Goal: Task Accomplishment & Management: Complete application form

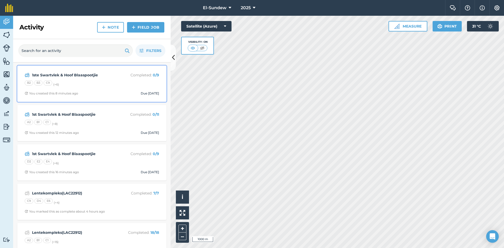
click at [111, 91] on span "You created this 8 minutes ago Due 2 Oct" at bounding box center [92, 93] width 135 height 4
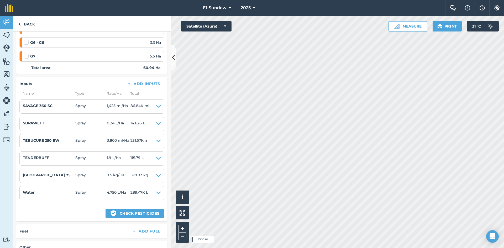
scroll to position [170, 0]
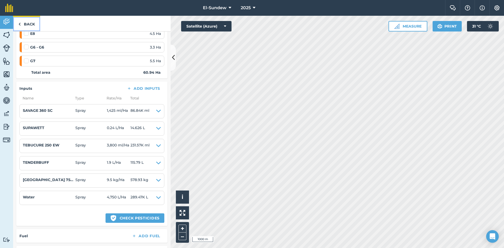
click at [30, 28] on link "Back" at bounding box center [26, 24] width 27 height 16
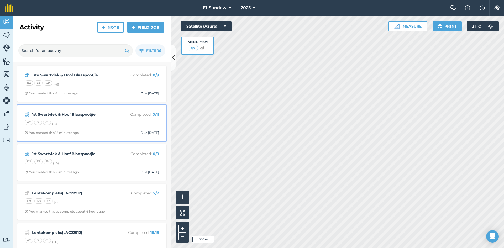
click at [92, 123] on div "A2 B1 C1 (+ 8 )" at bounding box center [92, 123] width 135 height 7
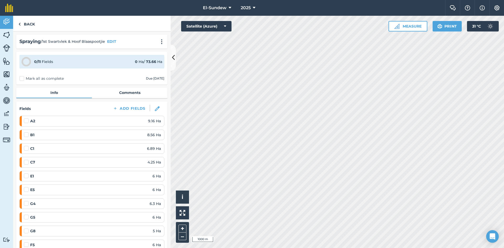
scroll to position [175, 0]
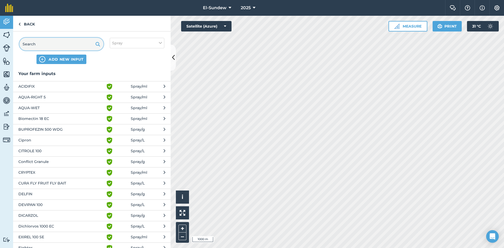
click at [42, 45] on input "text" at bounding box center [61, 44] width 84 height 13
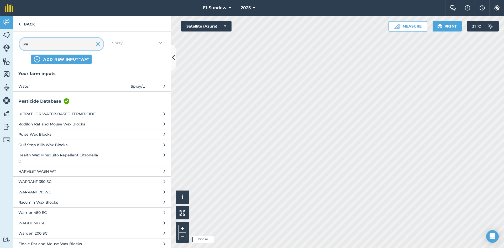
type input "wa"
click at [78, 84] on span "Water" at bounding box center [61, 87] width 86 height 6
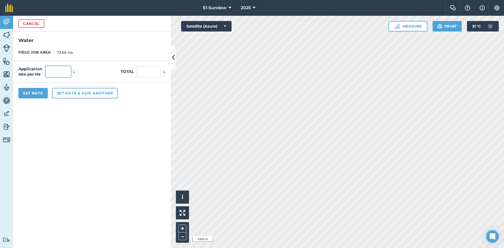
click at [66, 74] on input "text" at bounding box center [58, 71] width 25 height 11
type input "4,750"
type input "349,885"
click at [44, 91] on button "Set Rate" at bounding box center [32, 93] width 29 height 11
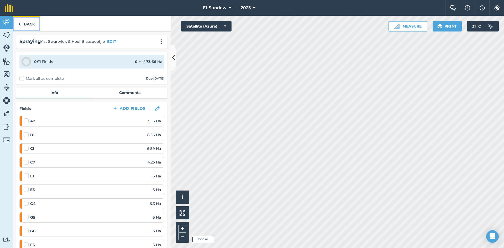
click at [25, 21] on link "Back" at bounding box center [26, 24] width 27 height 16
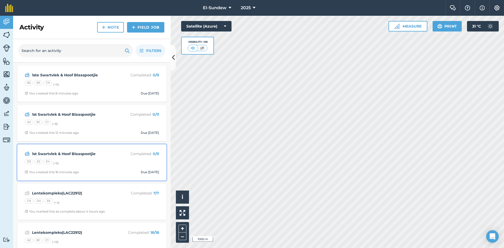
click at [108, 156] on strong "1st Swartvlek & Hoof Blaaspootjie" at bounding box center [73, 154] width 83 height 6
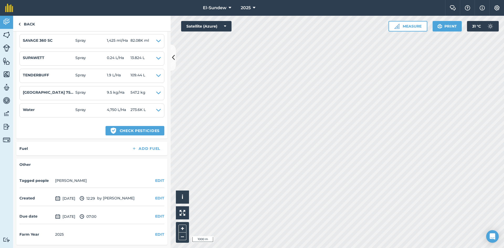
scroll to position [153, 0]
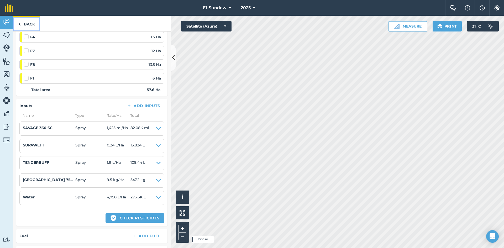
click at [27, 25] on link "Back" at bounding box center [26, 24] width 27 height 16
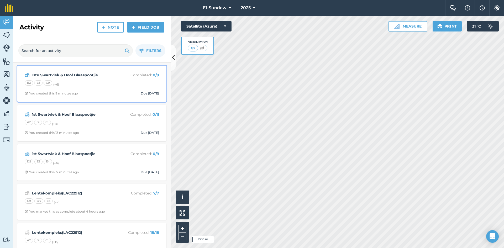
click at [87, 83] on div "B2 B3 C9 (+ 6 )" at bounding box center [92, 83] width 135 height 7
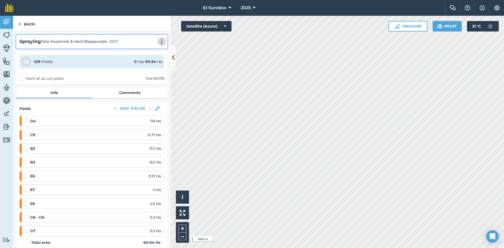
click at [159, 41] on img at bounding box center [162, 41] width 6 height 5
click at [144, 53] on link "Print" at bounding box center [151, 53] width 34 height 11
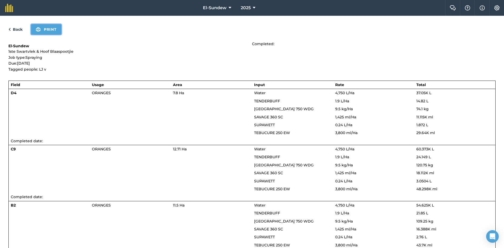
click at [44, 33] on button "Print" at bounding box center [46, 29] width 30 height 11
click at [18, 29] on link "Back" at bounding box center [15, 29] width 14 height 6
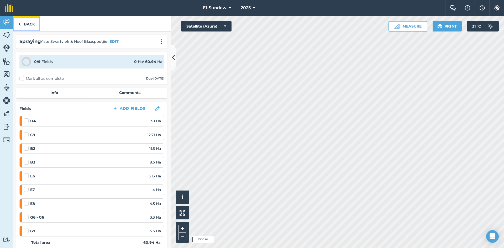
click at [23, 25] on link "Back" at bounding box center [26, 24] width 27 height 16
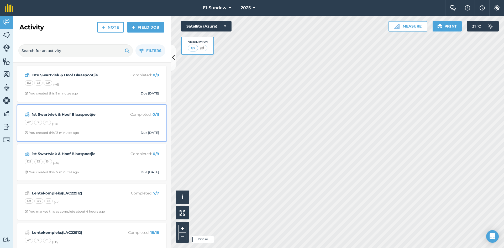
click at [86, 121] on div "A2 B1 C1 (+ 8 )" at bounding box center [92, 123] width 135 height 7
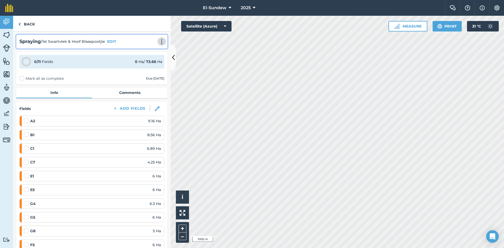
click at [159, 40] on img at bounding box center [162, 41] width 6 height 5
click at [138, 56] on link "Print" at bounding box center [151, 53] width 34 height 11
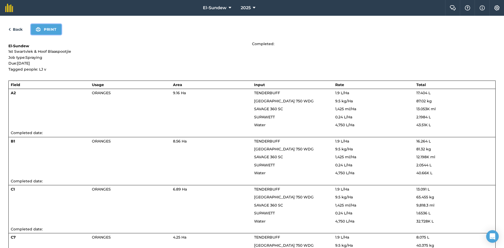
click at [58, 30] on button "Print" at bounding box center [46, 29] width 30 height 11
click at [19, 30] on link "Back" at bounding box center [15, 29] width 14 height 6
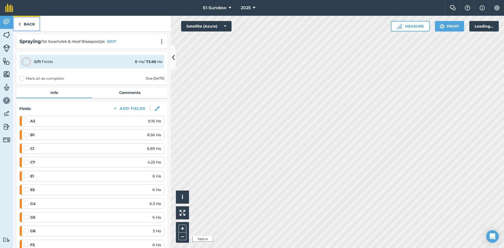
click at [21, 23] on link "Back" at bounding box center [26, 24] width 27 height 16
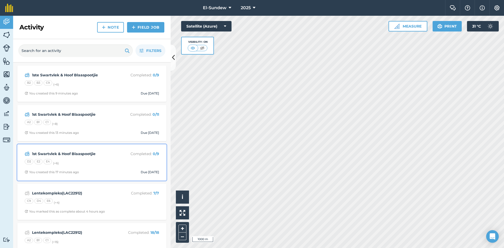
click at [102, 158] on div "1st Swartvlek & Hoof Blaaspootjie Completed : 0 / 9 D2 E2 E4 (+ 6 ) You created…" at bounding box center [91, 163] width 143 height 30
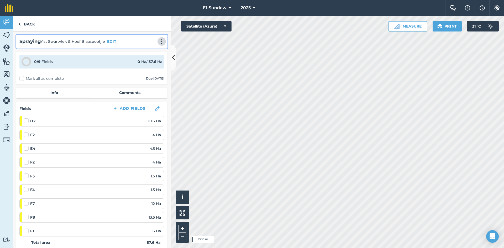
click at [159, 41] on img at bounding box center [162, 41] width 6 height 5
click at [138, 51] on link "Print" at bounding box center [151, 53] width 34 height 11
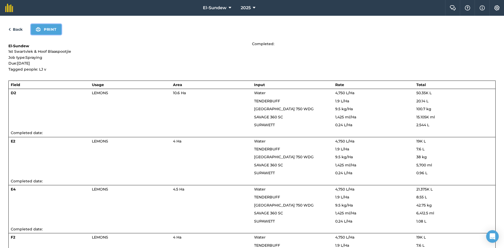
click at [56, 32] on button "Print" at bounding box center [46, 29] width 30 height 11
click at [15, 30] on link "Back" at bounding box center [15, 29] width 14 height 6
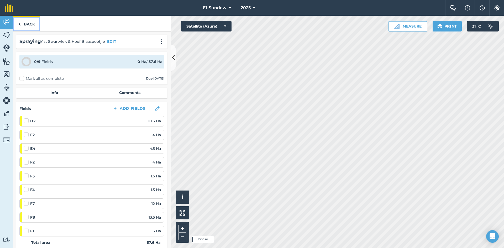
click at [24, 25] on link "Back" at bounding box center [26, 24] width 27 height 16
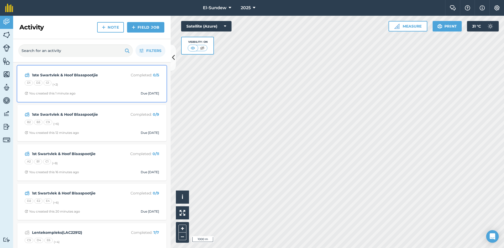
click at [106, 87] on div "1ste Swartvlek & Hoof Blaaspootjie Completed : 0 / 5 D1 D3 G1 (+ 2 ) You create…" at bounding box center [91, 84] width 143 height 30
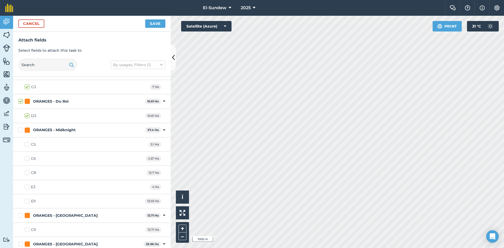
scroll to position [613, 0]
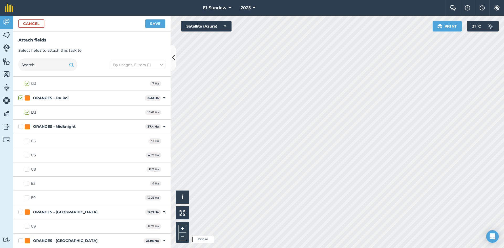
click at [28, 140] on label "C5" at bounding box center [30, 141] width 11 height 6
click at [28, 140] on input "C5" at bounding box center [26, 139] width 3 height 3
checkbox input "true"
click at [27, 155] on label "C6" at bounding box center [30, 156] width 11 height 6
click at [27, 155] on input "C6" at bounding box center [26, 154] width 3 height 3
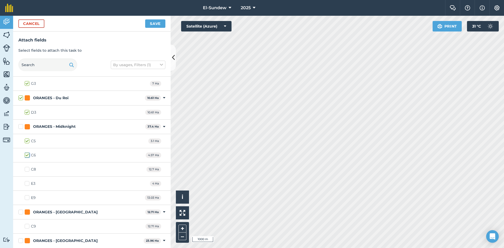
checkbox input "true"
click at [28, 169] on label "C8" at bounding box center [30, 170] width 11 height 6
click at [28, 169] on input "C8" at bounding box center [26, 168] width 3 height 3
checkbox input "true"
click at [28, 182] on label "E3" at bounding box center [30, 184] width 11 height 6
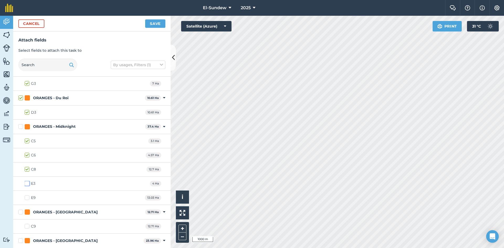
click at [28, 182] on input "E3" at bounding box center [26, 182] width 3 height 3
checkbox input "true"
click at [156, 25] on button "Save" at bounding box center [155, 23] width 20 height 8
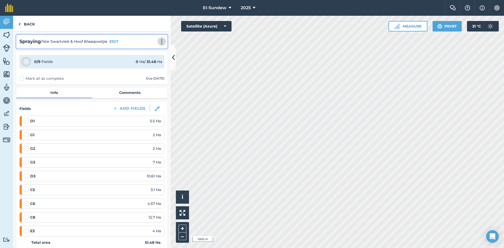
click at [159, 39] on button at bounding box center [161, 41] width 5 height 6
click at [138, 53] on link "Print" at bounding box center [151, 53] width 34 height 11
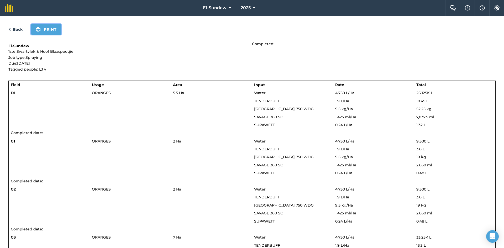
click at [42, 31] on button "Print" at bounding box center [46, 29] width 30 height 11
click at [18, 26] on div "Back Print" at bounding box center [252, 29] width 488 height 11
click at [19, 30] on link "Back" at bounding box center [15, 29] width 14 height 6
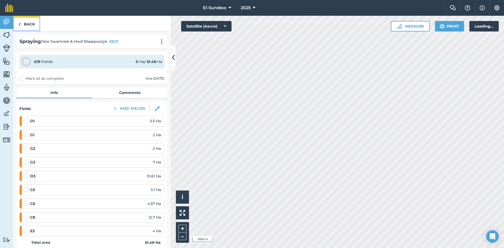
click at [25, 24] on link "Back" at bounding box center [26, 24] width 27 height 16
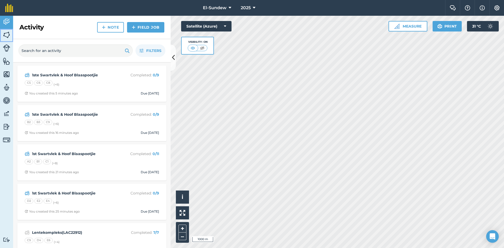
click at [7, 38] on img at bounding box center [6, 35] width 7 height 8
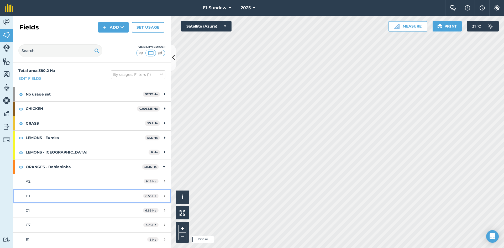
click at [69, 196] on div "B1" at bounding box center [75, 196] width 99 height 6
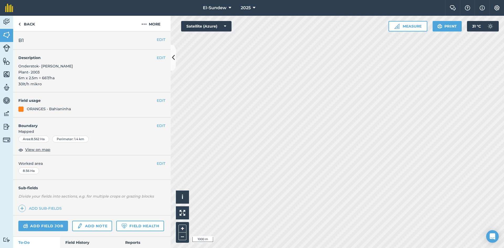
scroll to position [87, 0]
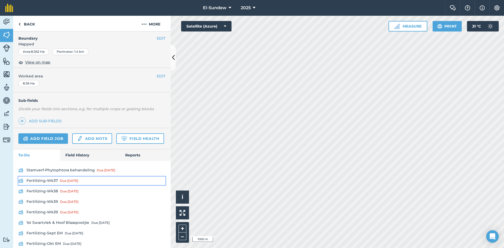
click at [50, 185] on link "Fertilizing-Wk37 Due 8 Sep" at bounding box center [91, 181] width 147 height 8
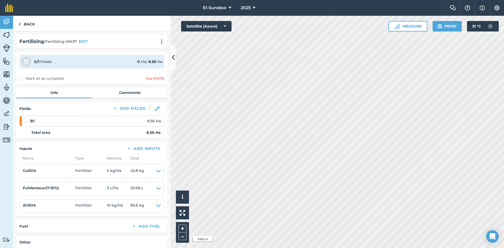
click at [27, 118] on label at bounding box center [27, 118] width 6 height 0
click at [27, 120] on input "checkbox" at bounding box center [25, 119] width 3 height 3
checkbox input "false"
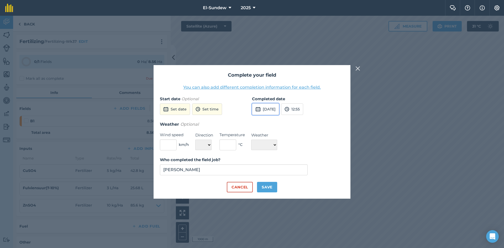
click at [270, 105] on button "22nd Sep 2025" at bounding box center [265, 110] width 27 height 12
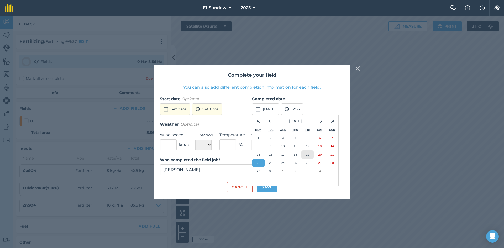
click at [309, 155] on abbr "19" at bounding box center [307, 154] width 3 height 3
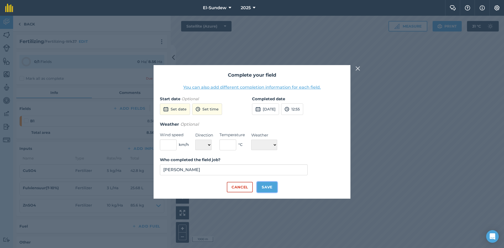
click at [272, 186] on button "Save" at bounding box center [267, 187] width 20 height 11
checkbox input "true"
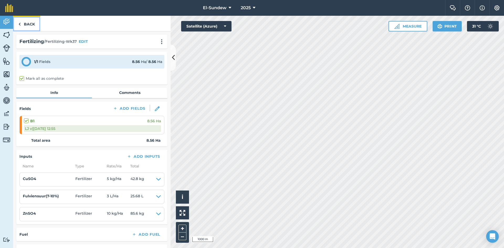
click at [31, 26] on link "Back" at bounding box center [26, 24] width 27 height 16
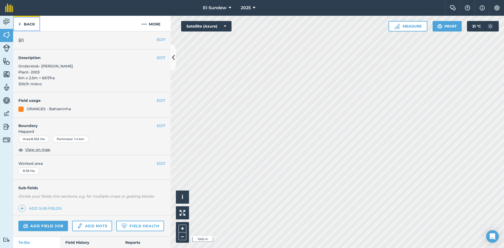
click at [31, 26] on link "Back" at bounding box center [26, 24] width 27 height 16
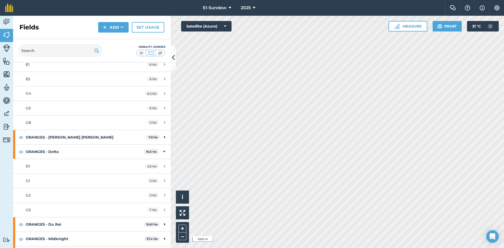
scroll to position [263, 0]
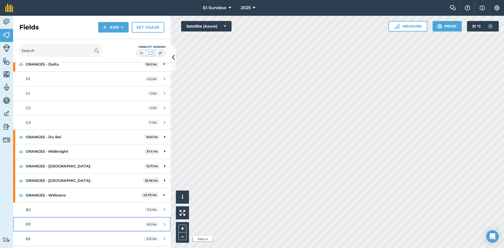
click at [79, 221] on link "B3 8.5 Ha" at bounding box center [92, 224] width 158 height 14
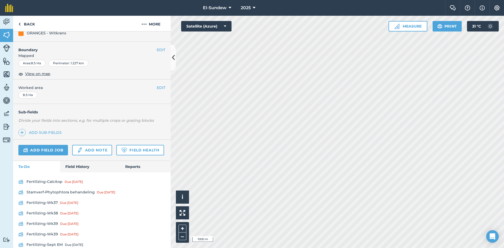
scroll to position [87, 0]
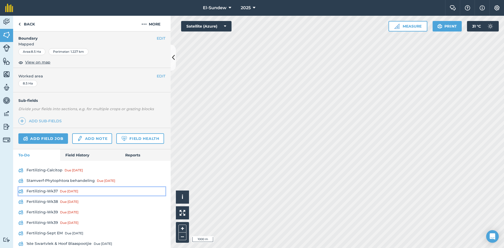
click at [51, 196] on link "Fertilizing-Wk37 Due 8 Sep" at bounding box center [91, 191] width 147 height 8
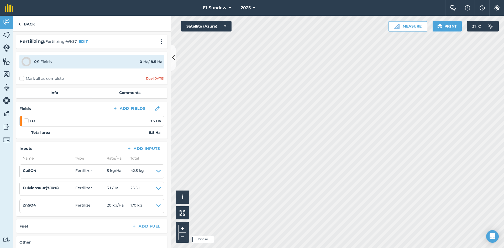
click at [25, 118] on label at bounding box center [27, 118] width 6 height 0
click at [25, 120] on input "checkbox" at bounding box center [25, 119] width 3 height 3
checkbox input "false"
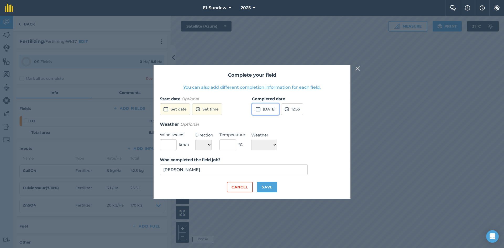
click at [279, 107] on button "22nd Sep 2025" at bounding box center [265, 110] width 27 height 12
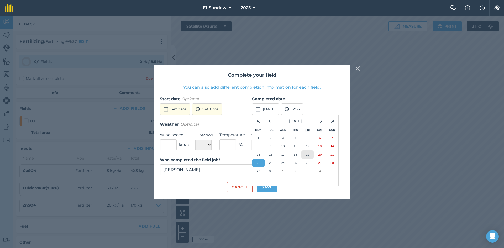
click at [307, 154] on abbr "19" at bounding box center [307, 154] width 3 height 3
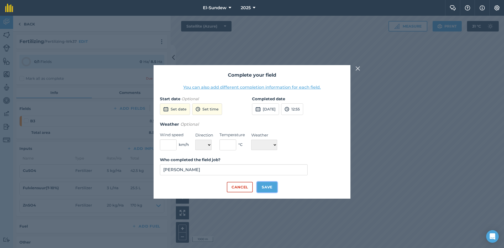
click at [267, 188] on button "Save" at bounding box center [267, 187] width 20 height 11
checkbox input "true"
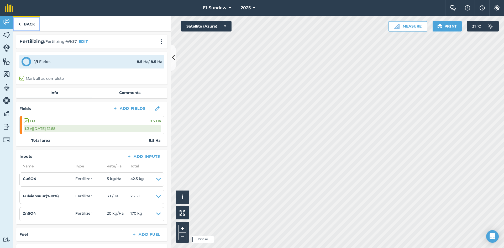
click at [32, 25] on link "Back" at bounding box center [26, 24] width 27 height 16
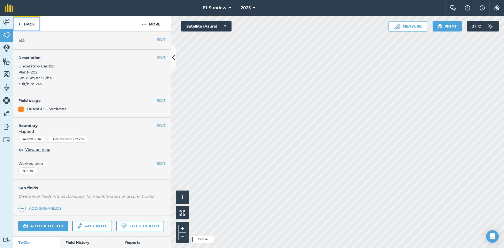
click at [32, 25] on link "Back" at bounding box center [26, 24] width 27 height 16
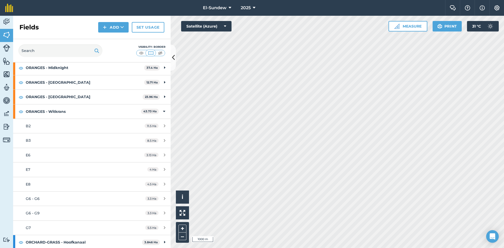
scroll to position [350, 0]
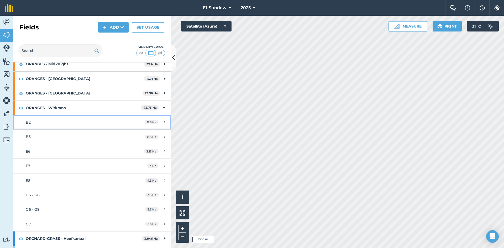
click at [65, 120] on div "B2" at bounding box center [75, 123] width 99 height 6
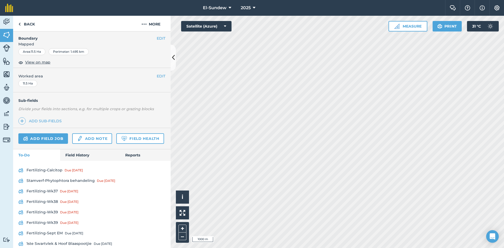
scroll to position [152, 0]
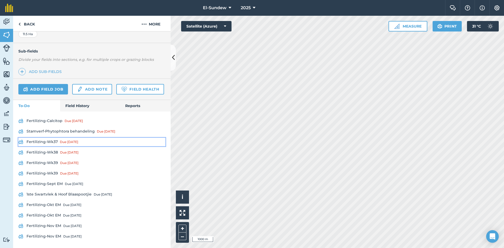
click at [52, 142] on link "Fertilizing-Wk37 Due 8 Sep" at bounding box center [91, 142] width 147 height 8
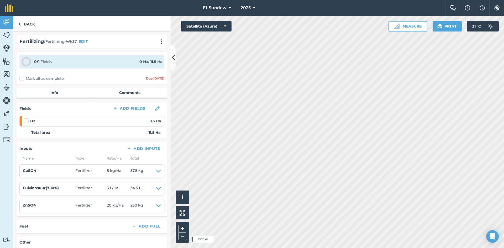
click at [27, 118] on label at bounding box center [27, 118] width 6 height 0
click at [27, 120] on input "checkbox" at bounding box center [25, 119] width 3 height 3
checkbox input "false"
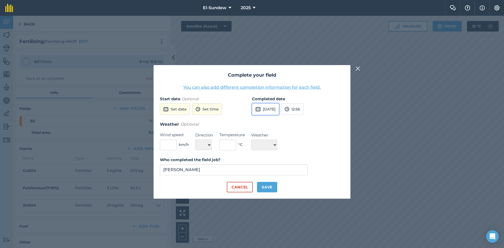
click at [269, 106] on button "22nd Sep 2025" at bounding box center [265, 110] width 27 height 12
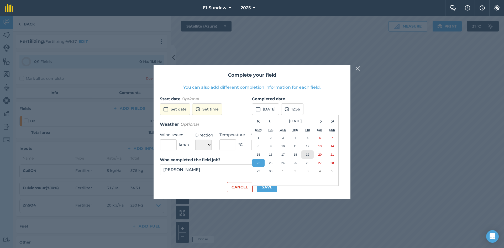
click at [308, 154] on abbr "19" at bounding box center [307, 154] width 3 height 3
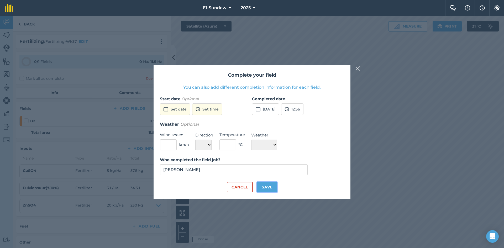
click at [274, 186] on button "Save" at bounding box center [267, 187] width 20 height 11
checkbox input "true"
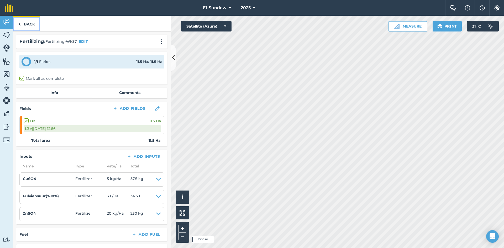
click at [36, 26] on link "Back" at bounding box center [26, 24] width 27 height 16
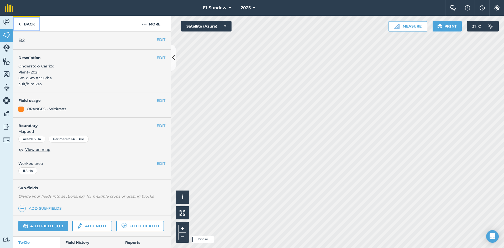
click at [36, 26] on link "Back" at bounding box center [26, 24] width 27 height 16
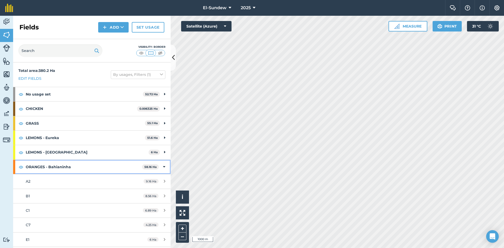
click at [83, 167] on strong "ORANGES - Bahianinha" at bounding box center [84, 167] width 116 height 14
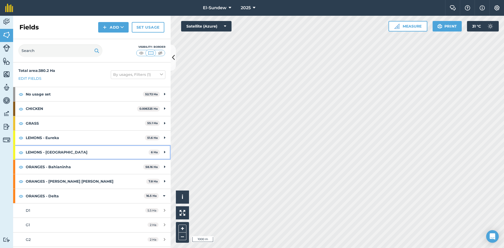
click at [80, 151] on strong "LEMONS - Lisbon" at bounding box center [87, 152] width 123 height 14
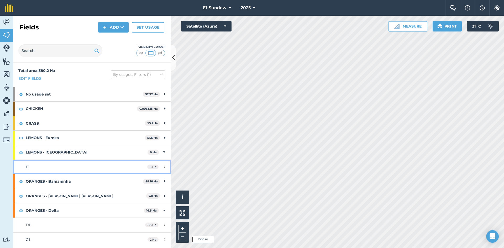
click at [79, 164] on link "F1 6 Ha" at bounding box center [92, 167] width 158 height 14
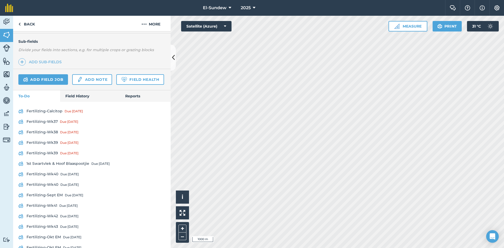
scroll to position [175, 0]
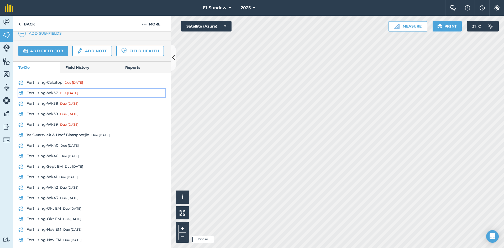
click at [50, 97] on link "Fertilizing-Wk37 Due 8 Sep" at bounding box center [91, 93] width 147 height 8
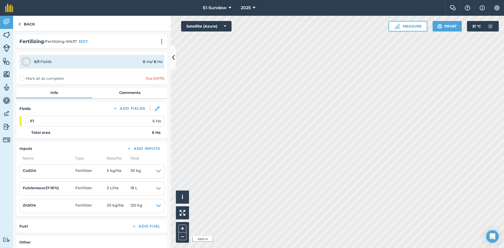
click at [27, 118] on label at bounding box center [27, 118] width 6 height 0
click at [27, 120] on input "checkbox" at bounding box center [25, 119] width 3 height 3
checkbox input "false"
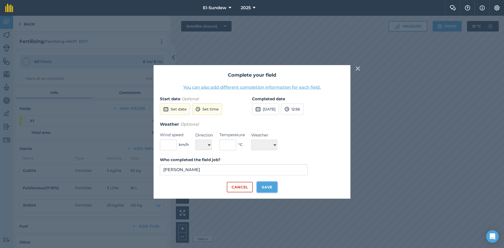
click at [269, 187] on button "Save" at bounding box center [267, 187] width 20 height 11
checkbox input "true"
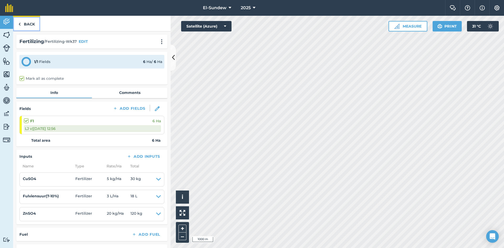
click at [27, 24] on link "Back" at bounding box center [26, 24] width 27 height 16
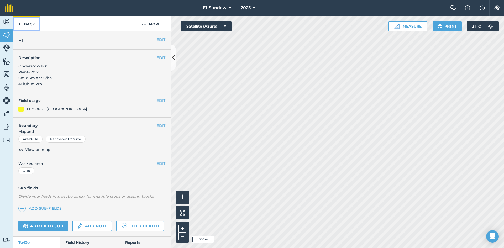
click at [27, 24] on link "Back" at bounding box center [26, 24] width 27 height 16
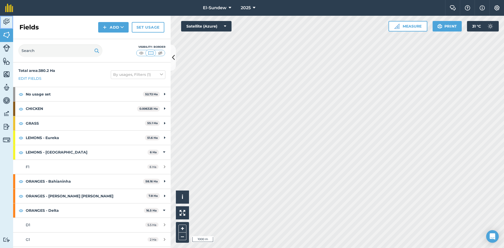
click at [6, 21] on img at bounding box center [6, 22] width 7 height 8
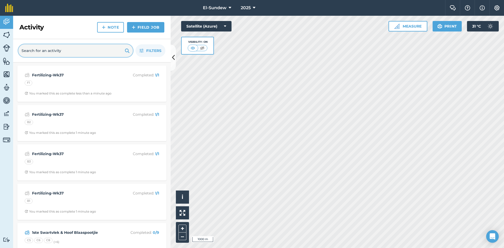
click at [59, 50] on input "text" at bounding box center [75, 50] width 115 height 13
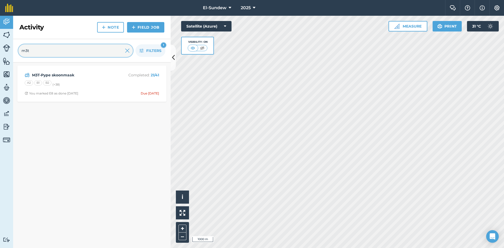
type input "m3t"
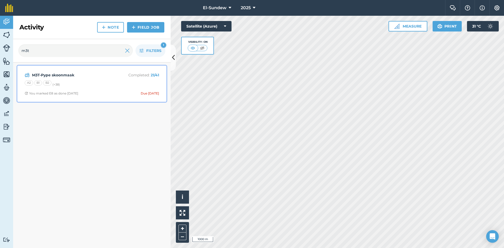
click at [87, 81] on div "A2 B1 B2 (+ 38 )" at bounding box center [92, 83] width 135 height 7
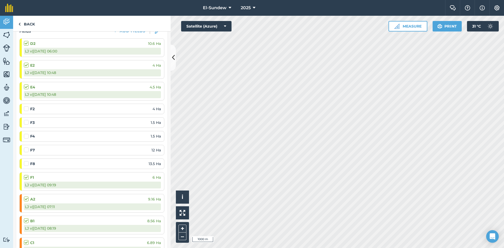
scroll to position [87, 0]
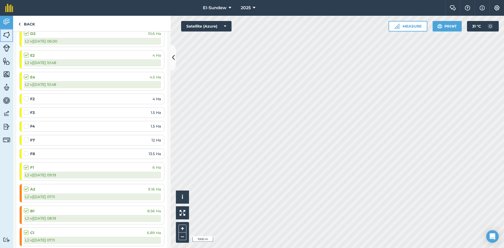
click at [11, 37] on link "Fields" at bounding box center [6, 35] width 13 height 13
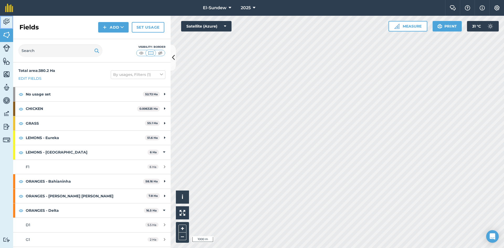
click at [8, 23] on img at bounding box center [6, 22] width 7 height 8
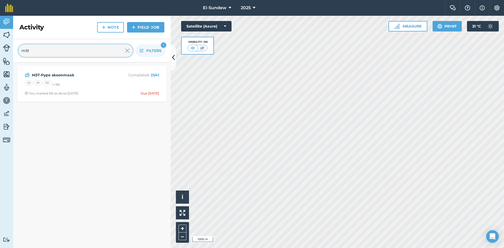
click at [56, 51] on input "m3t" at bounding box center [75, 50] width 115 height 13
type input "w"
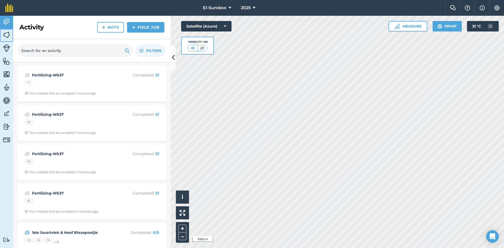
click at [9, 34] on img at bounding box center [6, 35] width 7 height 8
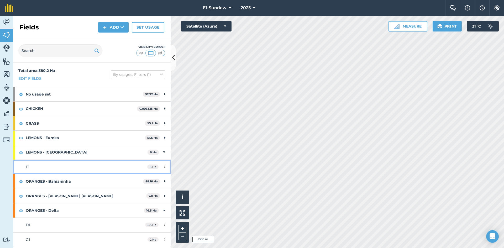
click at [65, 166] on div "F1" at bounding box center [75, 167] width 99 height 6
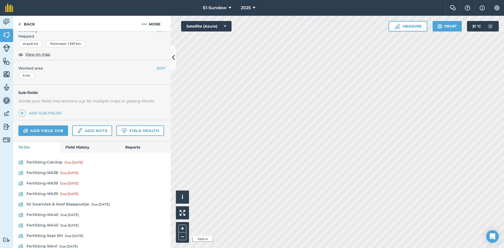
scroll to position [175, 0]
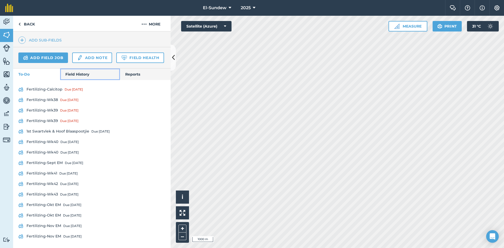
click at [84, 80] on link "Field History" at bounding box center [90, 75] width 60 height 12
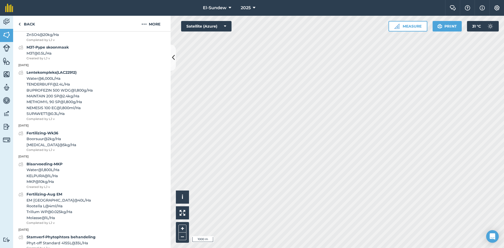
scroll to position [263, 0]
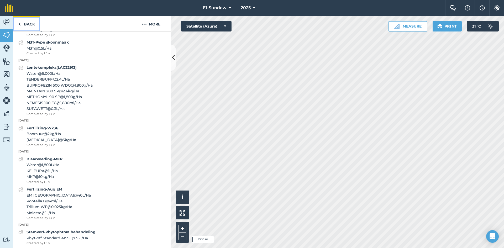
click at [29, 24] on link "Back" at bounding box center [26, 24] width 27 height 16
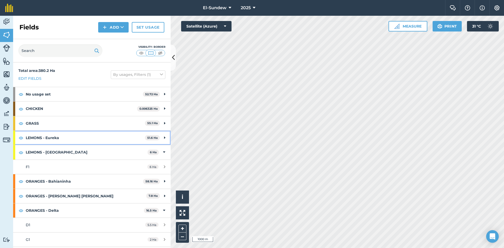
click at [85, 140] on strong "LEMONS - Eureka" at bounding box center [85, 138] width 119 height 14
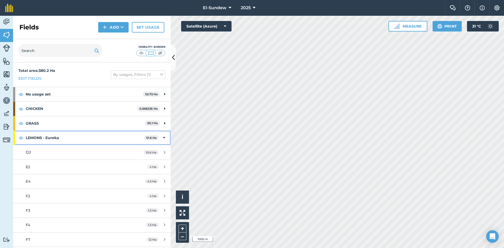
scroll to position [87, 0]
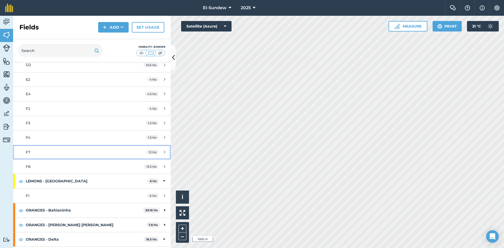
click at [78, 151] on div "F7" at bounding box center [75, 153] width 99 height 6
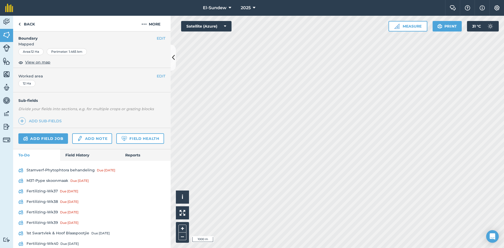
scroll to position [175, 0]
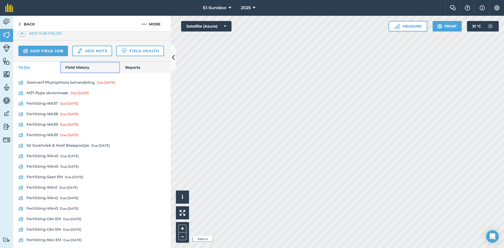
click at [76, 73] on link "Field History" at bounding box center [90, 68] width 60 height 12
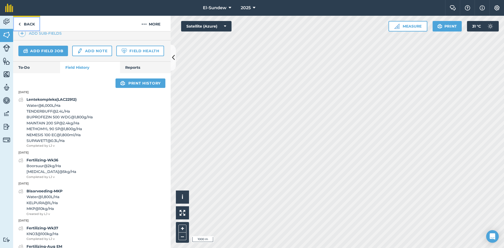
click at [32, 26] on link "Back" at bounding box center [26, 24] width 27 height 16
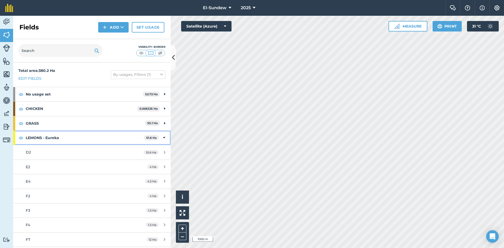
click at [71, 138] on strong "LEMONS - Eureka" at bounding box center [85, 138] width 118 height 14
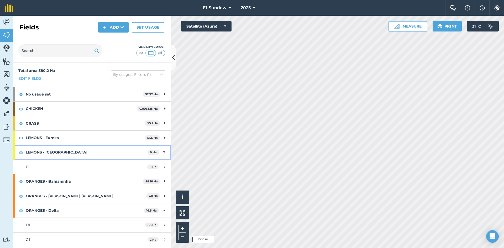
click at [71, 151] on strong "LEMONS - Lisbon" at bounding box center [87, 152] width 122 height 14
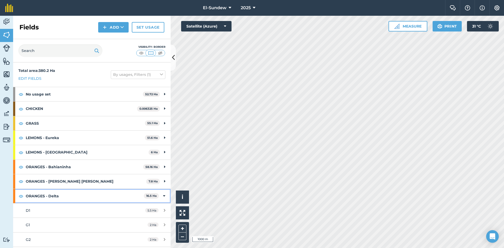
click at [78, 195] on strong "ORANGES - Delta" at bounding box center [85, 196] width 118 height 14
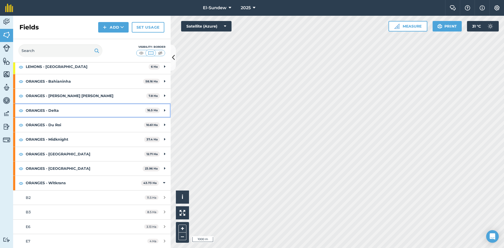
scroll to position [87, 0]
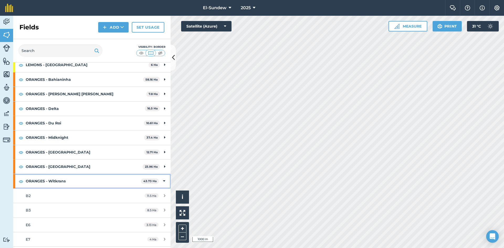
click at [72, 182] on strong "ORANGES - Witkrans" at bounding box center [83, 181] width 115 height 14
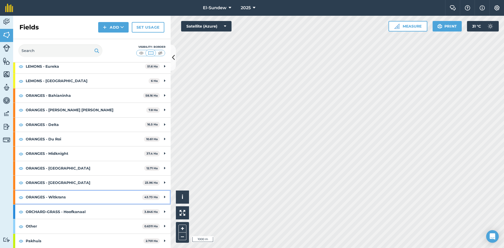
scroll to position [71, 0]
click at [78, 183] on strong "ORANGES - Turkey" at bounding box center [84, 183] width 117 height 14
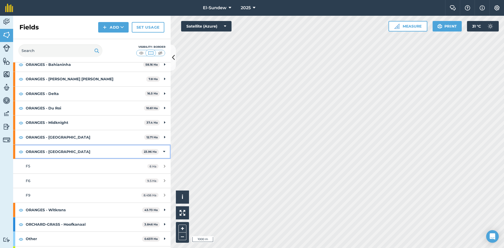
scroll to position [115, 0]
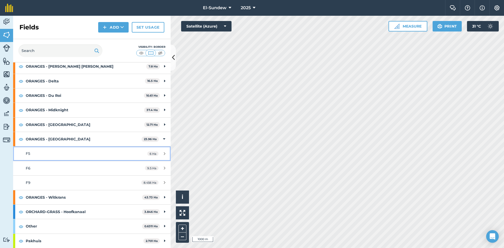
click at [61, 157] on div "F5" at bounding box center [75, 154] width 99 height 6
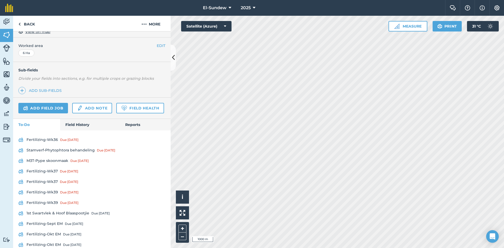
scroll to position [162, 0]
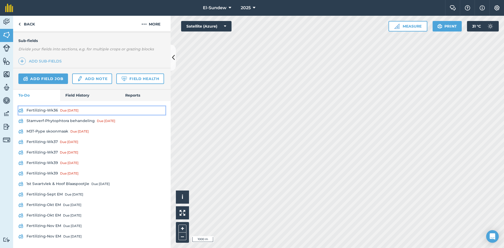
click at [50, 108] on link "Fertilizing-Wk36 Due 1 Sep" at bounding box center [91, 110] width 147 height 8
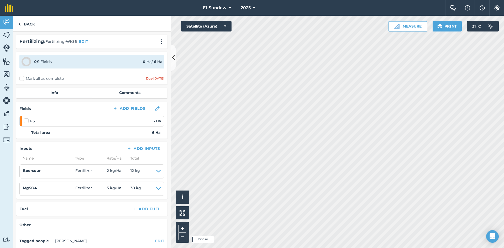
click at [27, 118] on label at bounding box center [27, 118] width 6 height 0
click at [27, 122] on input "checkbox" at bounding box center [25, 119] width 3 height 3
checkbox input "false"
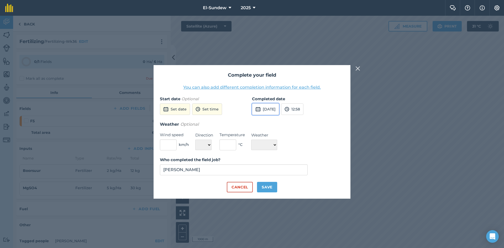
click at [275, 111] on button "22nd Sep 2025" at bounding box center [265, 110] width 27 height 12
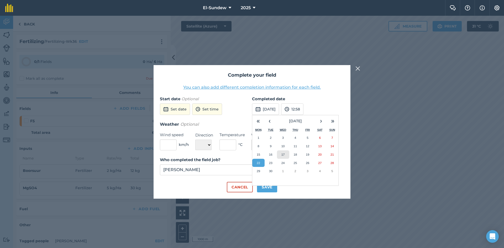
click at [284, 153] on abbr "17" at bounding box center [283, 154] width 3 height 3
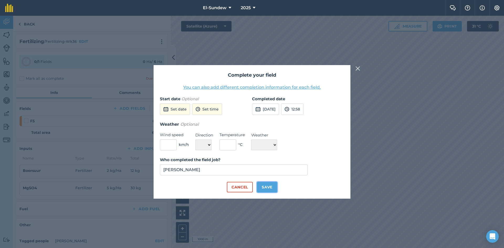
click at [271, 187] on button "Save" at bounding box center [267, 187] width 20 height 11
checkbox input "true"
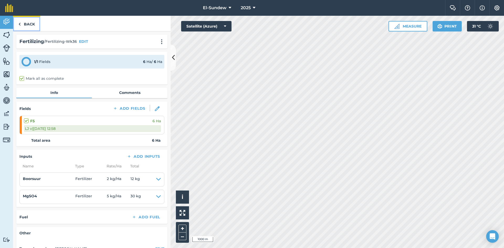
click at [25, 23] on link "Back" at bounding box center [26, 24] width 27 height 16
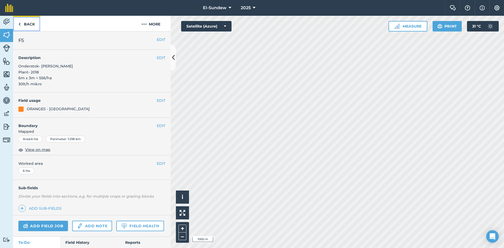
click at [27, 23] on link "Back" at bounding box center [26, 24] width 27 height 16
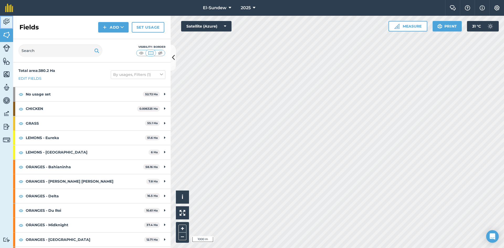
click at [10, 23] on img at bounding box center [6, 22] width 7 height 8
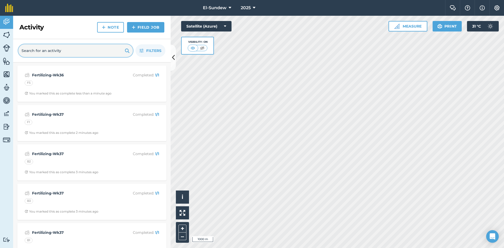
click at [65, 55] on input "text" at bounding box center [75, 50] width 115 height 13
type input "lent"
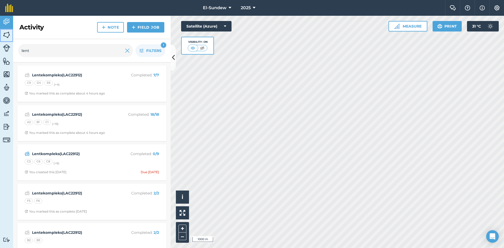
click at [3, 35] on link "Fields" at bounding box center [6, 35] width 13 height 13
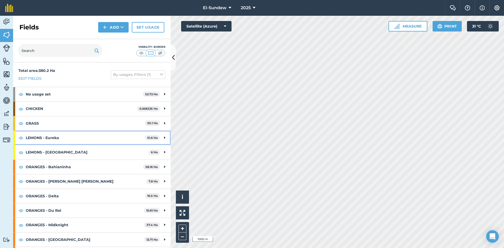
click at [60, 138] on strong "LEMONS - Eureka" at bounding box center [85, 138] width 119 height 14
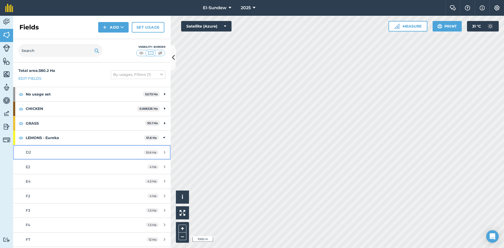
click at [56, 150] on div "D2" at bounding box center [75, 153] width 99 height 6
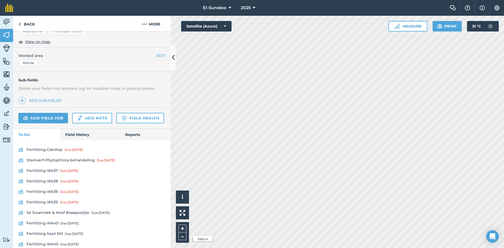
scroll to position [175, 0]
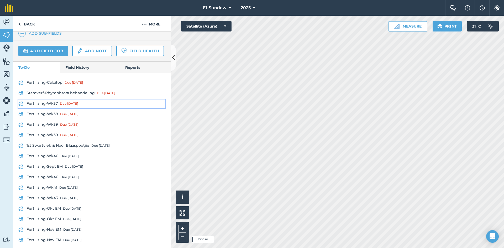
click at [56, 108] on link "Fertilizing-Wk37 Due 8 Sep" at bounding box center [91, 104] width 147 height 8
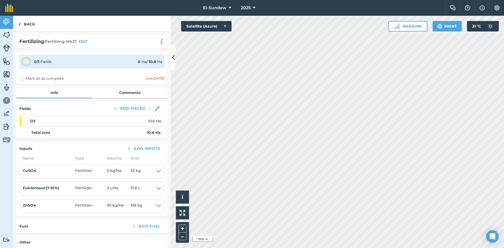
click at [25, 118] on label at bounding box center [27, 118] width 6 height 0
click at [25, 121] on input "checkbox" at bounding box center [25, 119] width 3 height 3
checkbox input "false"
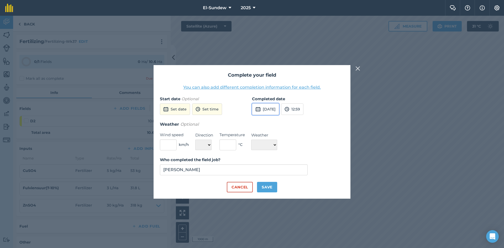
click at [279, 110] on button "22nd Sep 2025" at bounding box center [265, 110] width 27 height 12
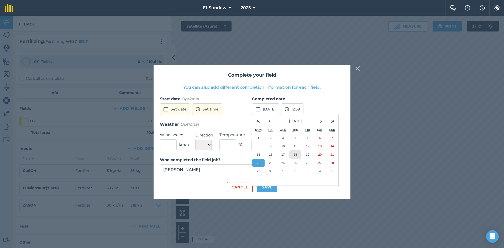
click at [295, 157] on button "18" at bounding box center [296, 155] width 12 height 8
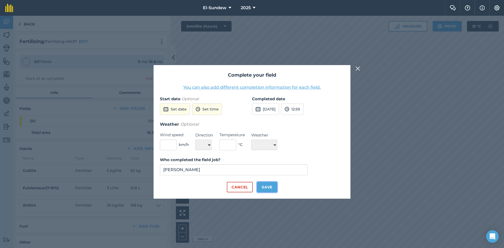
click at [274, 188] on button "Save" at bounding box center [267, 187] width 20 height 11
checkbox input "true"
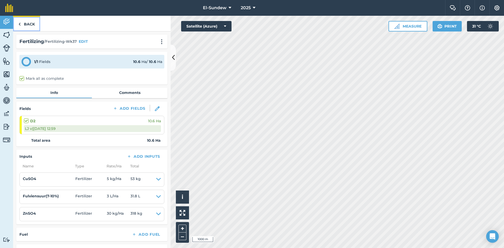
click at [27, 22] on link "Back" at bounding box center [26, 24] width 27 height 16
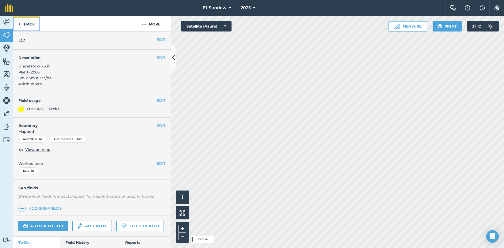
click at [28, 23] on link "Back" at bounding box center [26, 24] width 27 height 16
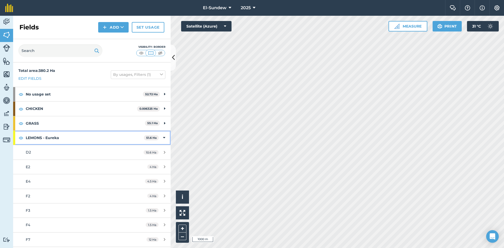
click at [72, 135] on strong "LEMONS - Eureka" at bounding box center [85, 138] width 118 height 14
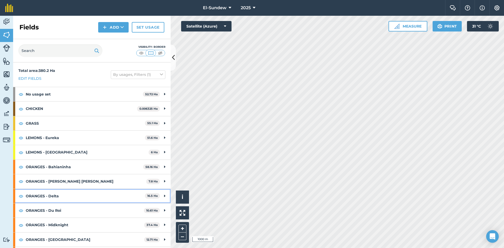
click at [71, 196] on strong "ORANGES - Delta" at bounding box center [85, 196] width 119 height 14
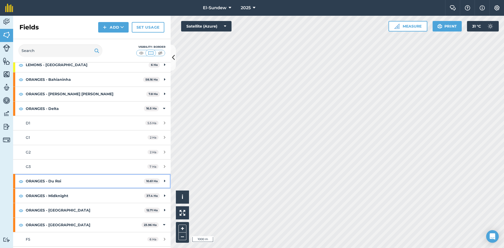
click at [70, 182] on strong "ORANGES - Du Roi" at bounding box center [85, 181] width 118 height 14
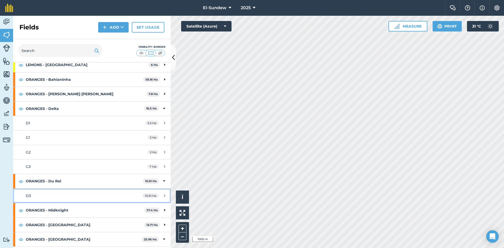
click at [67, 198] on div "D3" at bounding box center [75, 196] width 99 height 6
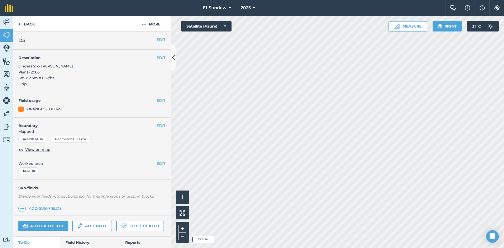
scroll to position [87, 0]
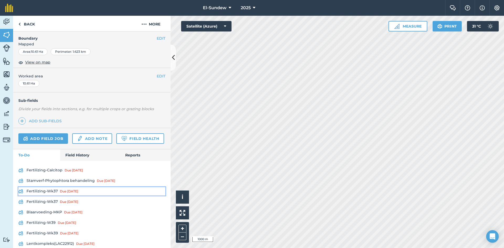
click at [51, 196] on link "Fertilizing-Wk37 Due 8 Sep" at bounding box center [91, 191] width 147 height 8
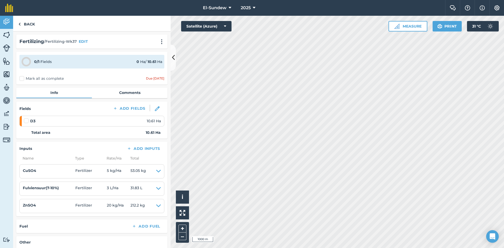
click at [25, 118] on label at bounding box center [27, 118] width 6 height 0
click at [25, 119] on input "checkbox" at bounding box center [25, 119] width 3 height 3
checkbox input "false"
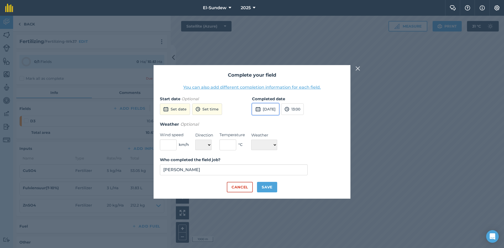
click at [264, 104] on button "22nd Sep 2025" at bounding box center [265, 110] width 27 height 12
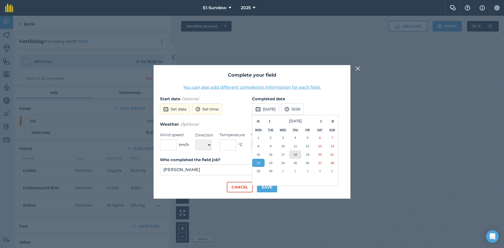
click at [291, 153] on button "18" at bounding box center [296, 155] width 12 height 8
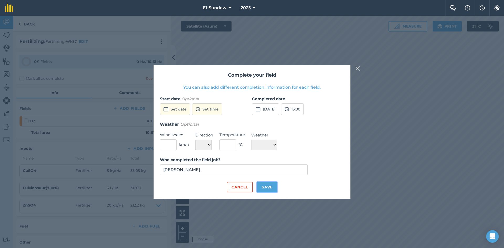
click at [265, 187] on button "Save" at bounding box center [267, 187] width 20 height 11
checkbox input "true"
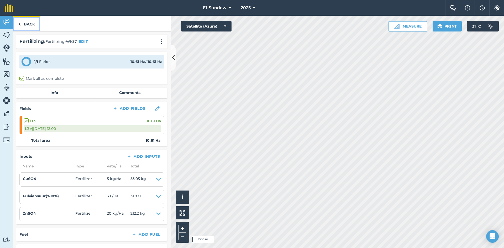
click at [28, 27] on link "Back" at bounding box center [26, 24] width 27 height 16
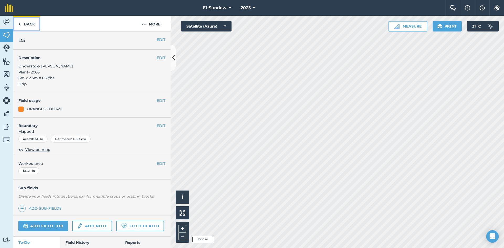
click at [30, 25] on link "Back" at bounding box center [26, 24] width 27 height 16
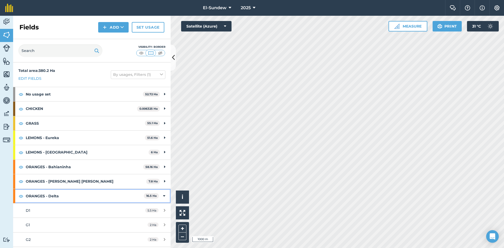
click at [60, 193] on strong "ORANGES - Delta" at bounding box center [85, 196] width 118 height 14
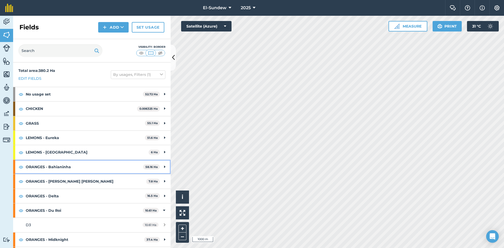
click at [70, 164] on strong "ORANGES - Bahianinha" at bounding box center [84, 167] width 117 height 14
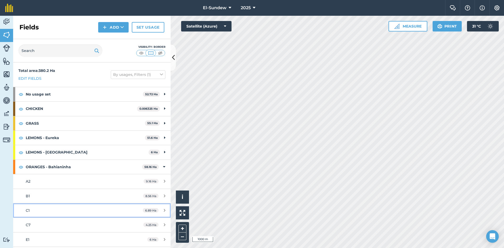
click at [63, 206] on link "C1 6.89 Ha" at bounding box center [92, 211] width 158 height 14
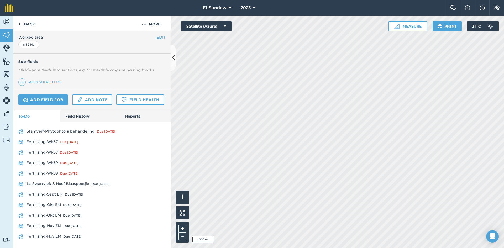
scroll to position [141, 0]
click at [51, 139] on link "Fertilizing-Wk37 Due 8 Sep" at bounding box center [91, 142] width 147 height 8
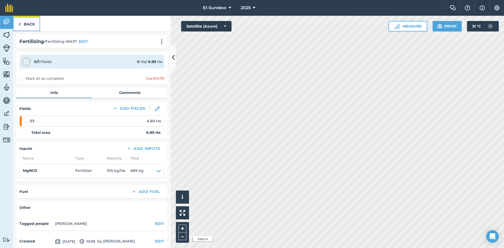
click at [31, 23] on link "Back" at bounding box center [26, 24] width 27 height 16
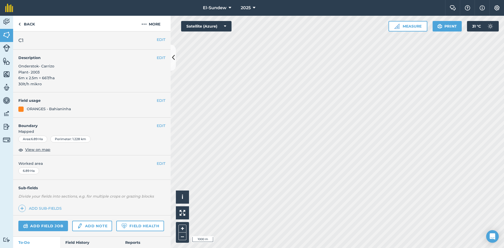
scroll to position [87, 0]
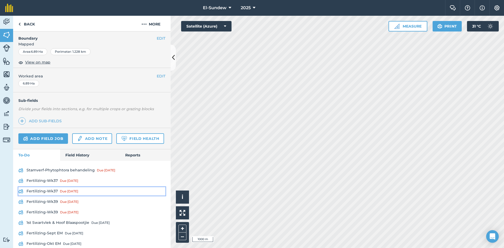
click at [55, 196] on link "Fertilizing-Wk37 Due 8 Sep" at bounding box center [91, 191] width 147 height 8
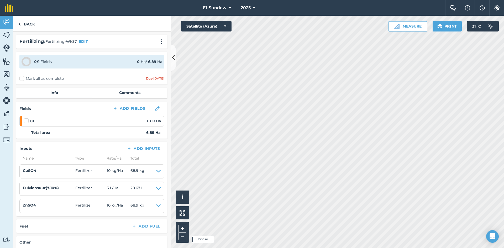
click at [27, 118] on label at bounding box center [27, 118] width 6 height 0
click at [27, 119] on input "checkbox" at bounding box center [25, 119] width 3 height 3
checkbox input "false"
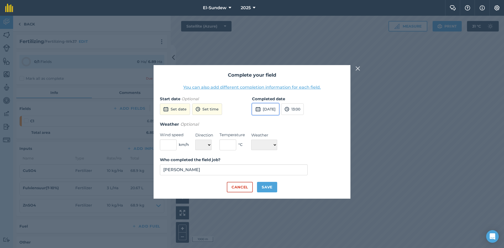
click at [270, 105] on button "22nd Sep 2025" at bounding box center [265, 110] width 27 height 12
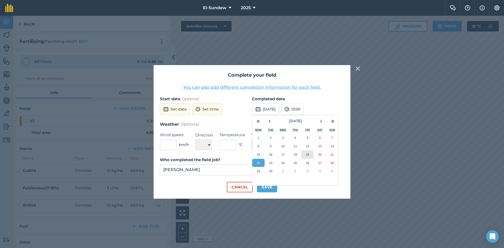
click at [305, 154] on button "19" at bounding box center [308, 155] width 12 height 8
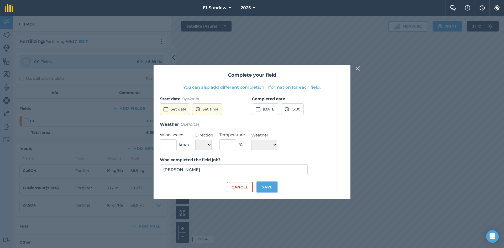
click at [265, 191] on button "Save" at bounding box center [267, 187] width 20 height 11
checkbox input "true"
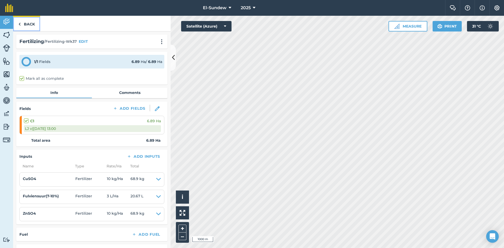
click at [30, 24] on link "Back" at bounding box center [26, 24] width 27 height 16
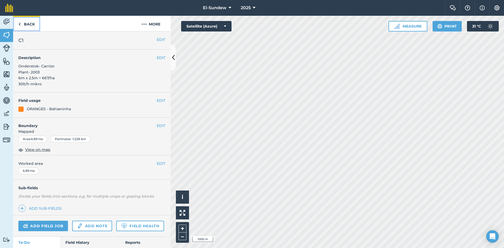
click at [33, 26] on link "Back" at bounding box center [26, 24] width 27 height 16
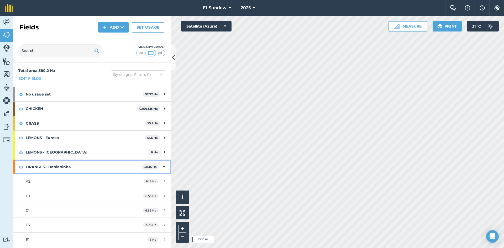
click at [64, 168] on strong "ORANGES - Bahianinha" at bounding box center [84, 167] width 116 height 14
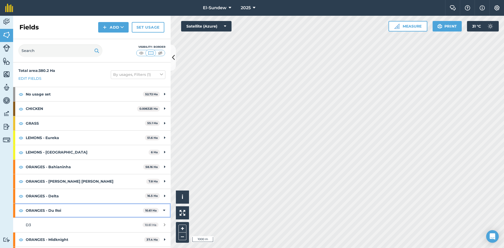
click at [64, 210] on strong "ORANGES - Du Roi" at bounding box center [84, 211] width 117 height 14
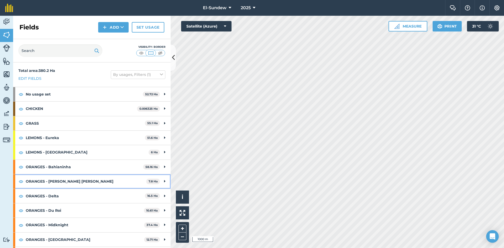
click at [70, 182] on strong "ORANGES - Cara Cara" at bounding box center [86, 181] width 121 height 14
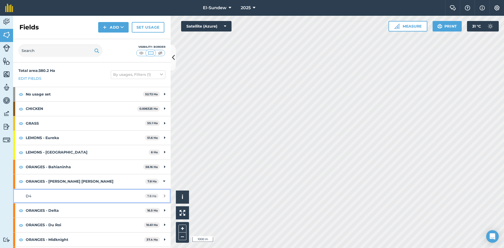
click at [70, 192] on link "D4 7.8 Ha" at bounding box center [92, 196] width 158 height 14
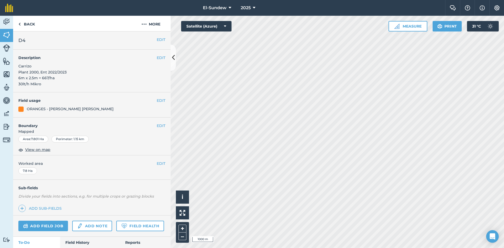
scroll to position [87, 0]
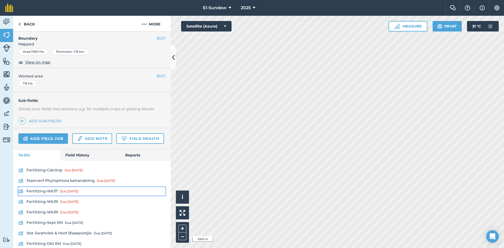
click at [49, 196] on link "Fertilizing-Wk37 Due 8 Sep" at bounding box center [91, 191] width 147 height 8
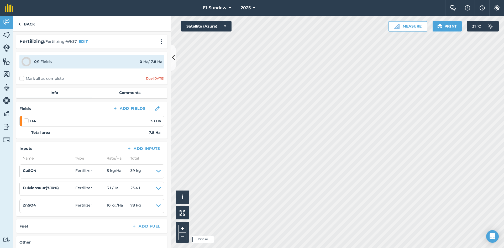
click at [27, 118] on label at bounding box center [27, 118] width 6 height 0
click at [27, 121] on input "checkbox" at bounding box center [25, 119] width 3 height 3
checkbox input "false"
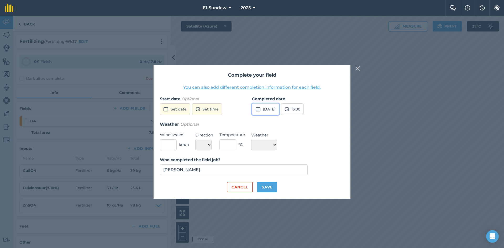
click at [276, 112] on button "22nd Sep 2025" at bounding box center [265, 110] width 27 height 12
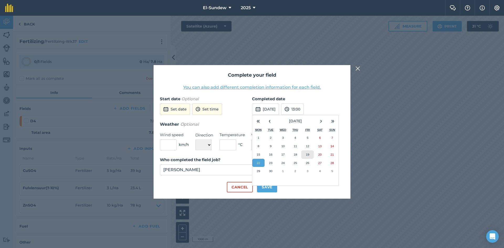
click at [304, 153] on button "19" at bounding box center [308, 155] width 12 height 8
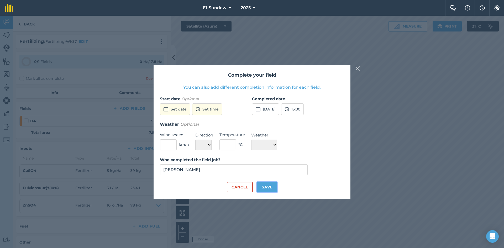
click at [269, 190] on button "Save" at bounding box center [267, 187] width 20 height 11
checkbox input "true"
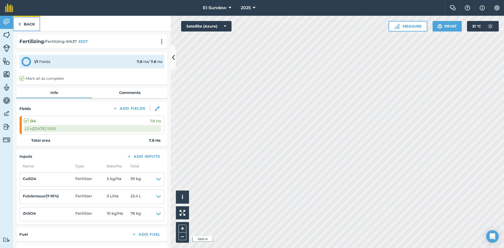
click at [28, 24] on link "Back" at bounding box center [26, 24] width 27 height 16
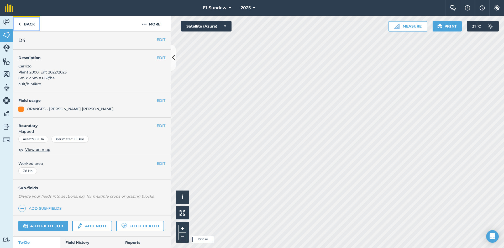
click at [30, 25] on link "Back" at bounding box center [26, 24] width 27 height 16
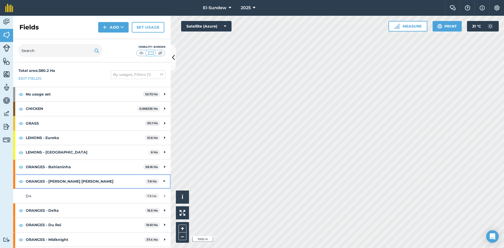
click at [74, 185] on strong "ORANGES - Cara Cara" at bounding box center [86, 181] width 120 height 14
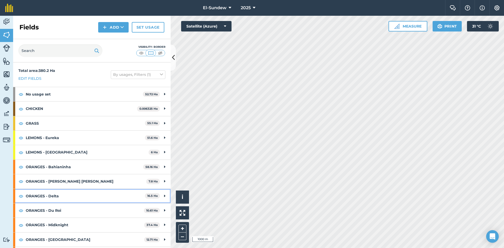
click at [75, 192] on strong "ORANGES - Delta" at bounding box center [85, 196] width 119 height 14
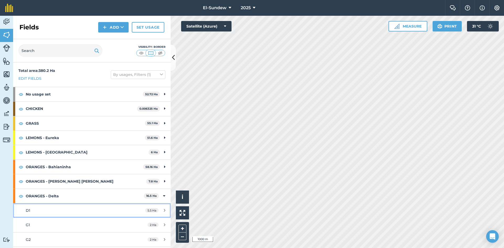
click at [70, 208] on div "D1" at bounding box center [75, 211] width 99 height 6
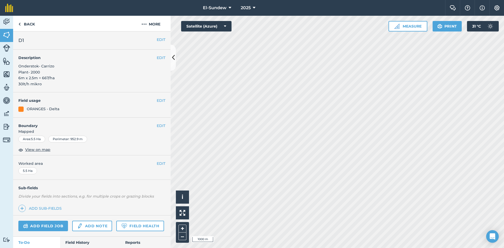
scroll to position [87, 0]
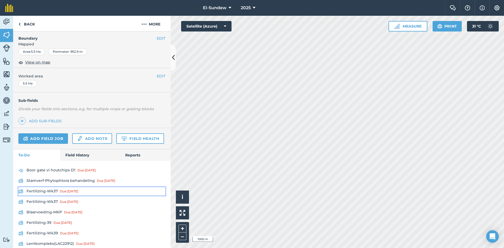
click at [55, 196] on link "Fertilizing-Wk37 Due 8 Sep" at bounding box center [91, 191] width 147 height 8
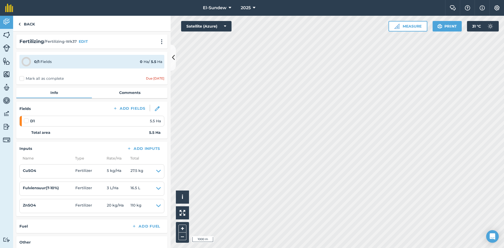
click at [25, 118] on label at bounding box center [27, 118] width 6 height 0
click at [25, 121] on input "checkbox" at bounding box center [25, 119] width 3 height 3
checkbox input "false"
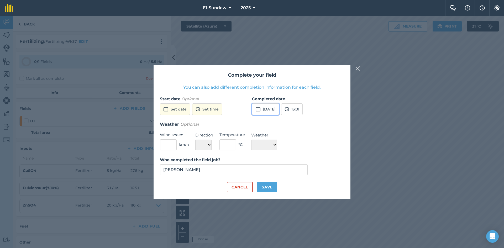
click at [266, 111] on button "22nd Sep 2025" at bounding box center [265, 110] width 27 height 12
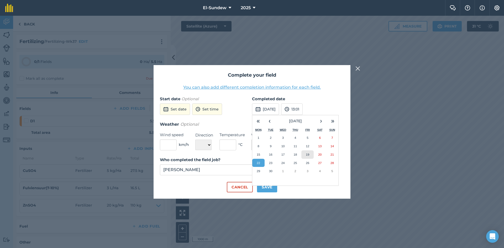
click at [306, 155] on button "19" at bounding box center [308, 155] width 12 height 8
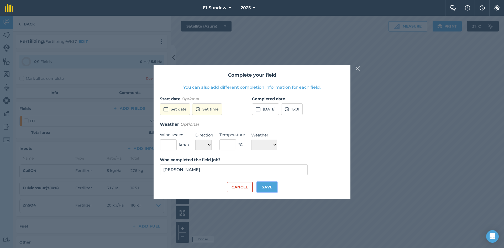
click at [270, 191] on button "Save" at bounding box center [267, 187] width 20 height 11
checkbox input "true"
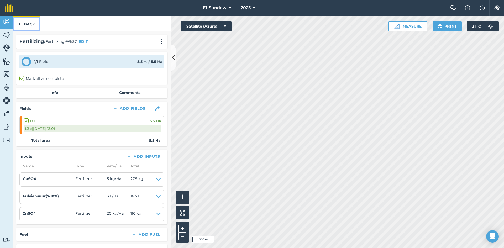
click at [28, 24] on link "Back" at bounding box center [26, 24] width 27 height 16
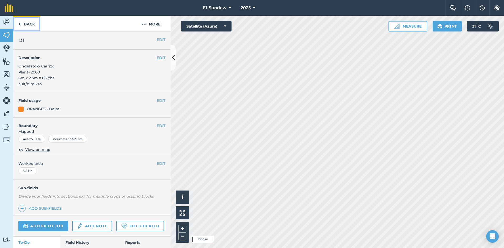
click at [36, 22] on link "Back" at bounding box center [26, 24] width 27 height 16
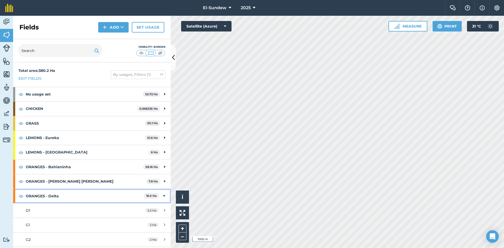
click at [83, 192] on strong "ORANGES - Delta" at bounding box center [85, 196] width 118 height 14
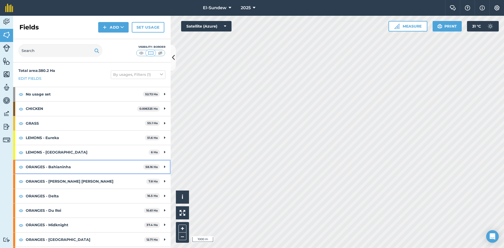
click at [71, 164] on strong "ORANGES - Bahianinha" at bounding box center [84, 167] width 117 height 14
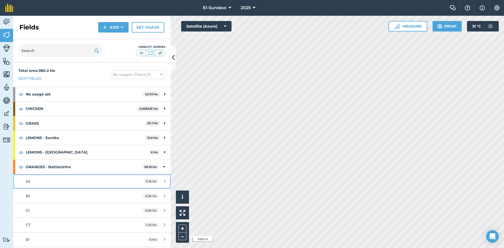
click at [69, 183] on div "A2" at bounding box center [75, 182] width 99 height 6
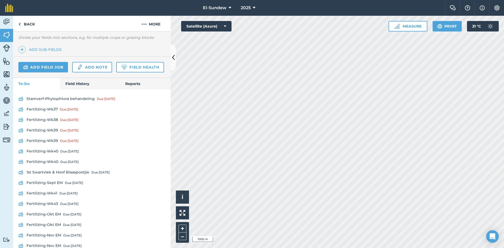
scroll to position [175, 0]
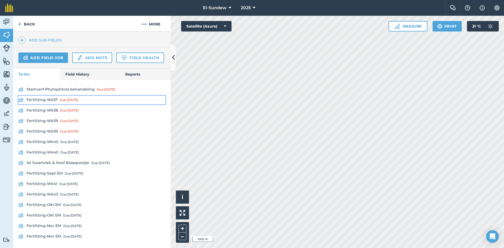
click at [56, 104] on link "Fertilizing-Wk37 Due 8 Sep" at bounding box center [91, 100] width 147 height 8
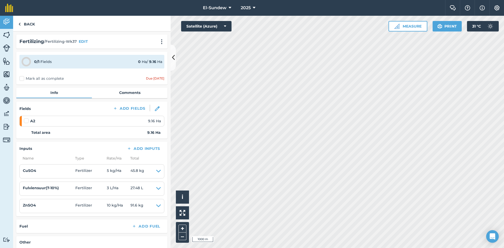
click at [27, 118] on label at bounding box center [27, 118] width 6 height 0
click at [27, 120] on input "checkbox" at bounding box center [25, 119] width 3 height 3
checkbox input "false"
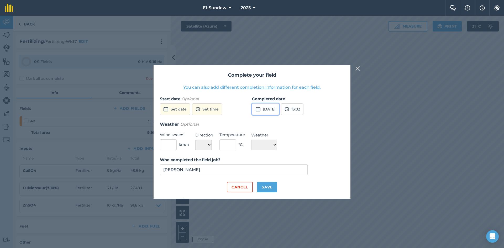
click at [272, 107] on button "22nd Sep 2025" at bounding box center [265, 110] width 27 height 12
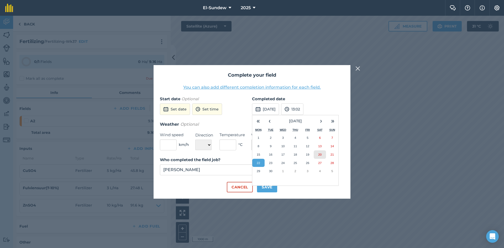
click at [319, 153] on abbr "20" at bounding box center [319, 154] width 3 height 3
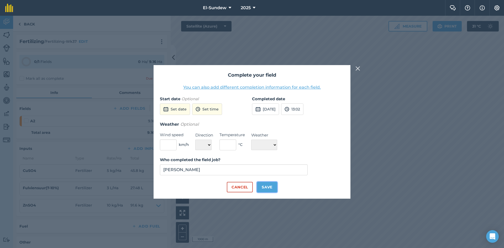
click at [272, 188] on button "Save" at bounding box center [267, 187] width 20 height 11
checkbox input "true"
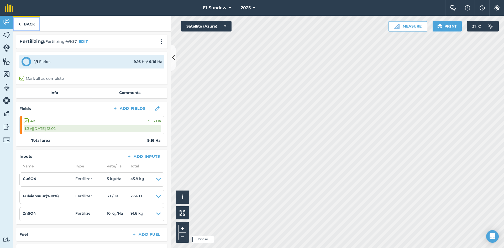
click at [30, 23] on link "Back" at bounding box center [26, 24] width 27 height 16
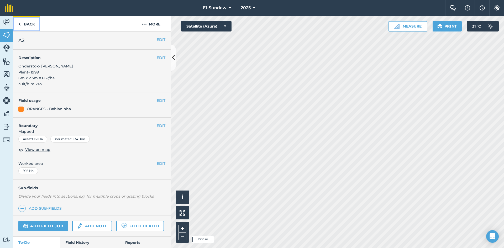
click at [30, 23] on link "Back" at bounding box center [26, 24] width 27 height 16
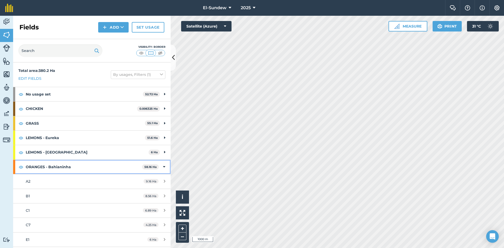
click at [91, 169] on strong "ORANGES - Bahianinha" at bounding box center [84, 167] width 116 height 14
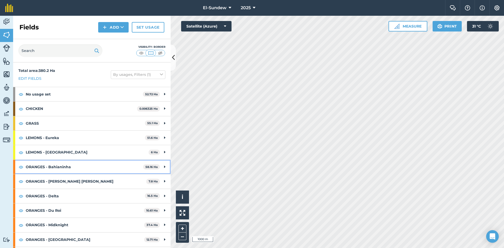
scroll to position [87, 0]
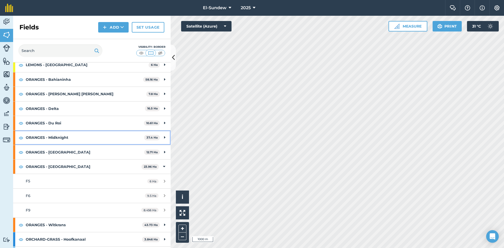
click at [82, 137] on strong "ORANGES - Midknight" at bounding box center [85, 138] width 119 height 14
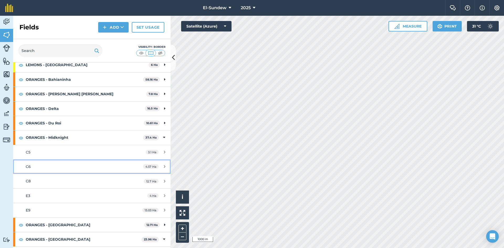
click at [74, 167] on div "C6" at bounding box center [75, 167] width 99 height 6
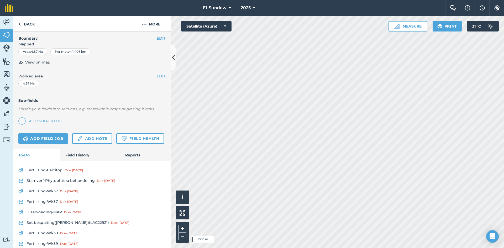
scroll to position [175, 0]
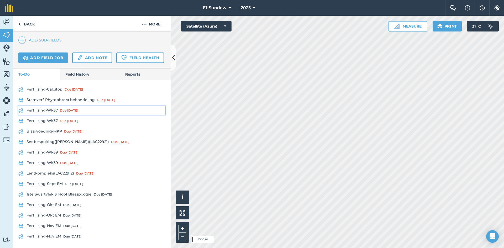
click at [58, 115] on link "Fertilizing-Wk37 Due 8 Sep" at bounding box center [91, 110] width 147 height 8
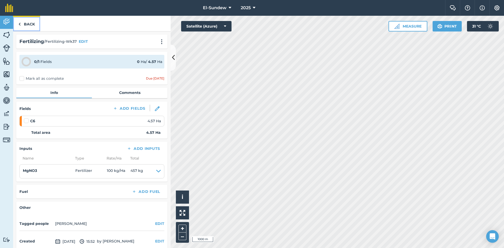
click at [29, 25] on link "Back" at bounding box center [26, 24] width 27 height 16
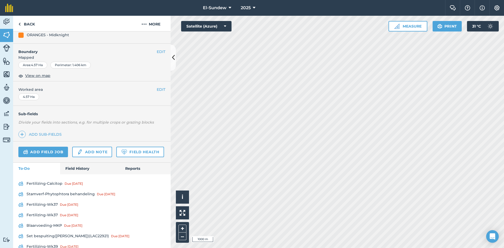
scroll to position [87, 0]
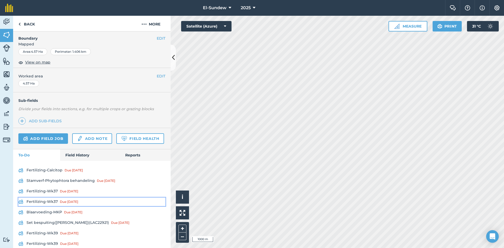
click at [54, 206] on link "Fertilizing-Wk37 Due 8 Sep" at bounding box center [91, 202] width 147 height 8
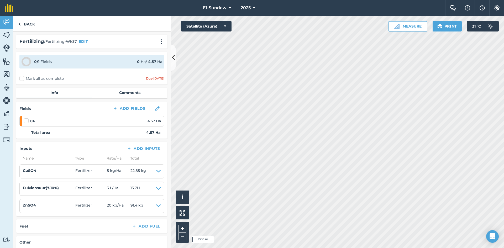
click at [26, 118] on label at bounding box center [27, 118] width 6 height 0
click at [26, 121] on input "checkbox" at bounding box center [25, 119] width 3 height 3
checkbox input "false"
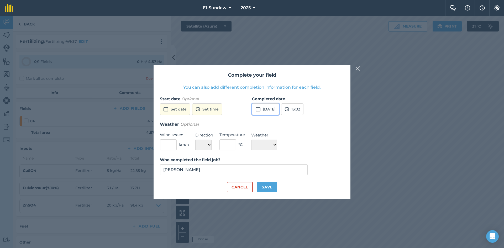
click at [277, 106] on button "22nd Sep 2025" at bounding box center [265, 110] width 27 height 12
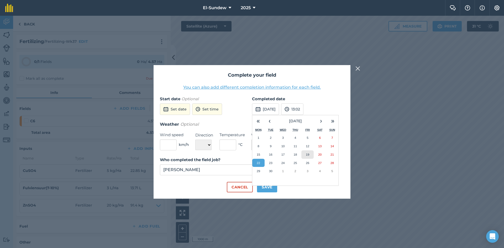
click at [306, 156] on abbr "19" at bounding box center [307, 154] width 3 height 3
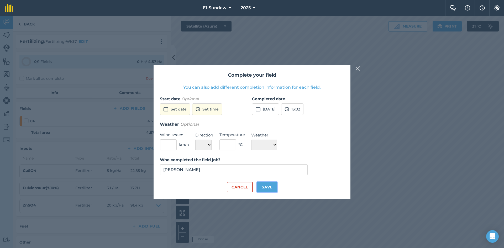
click at [262, 189] on button "Save" at bounding box center [267, 187] width 20 height 11
checkbox input "true"
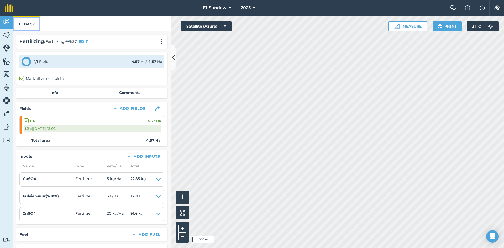
click at [25, 24] on link "Back" at bounding box center [26, 24] width 27 height 16
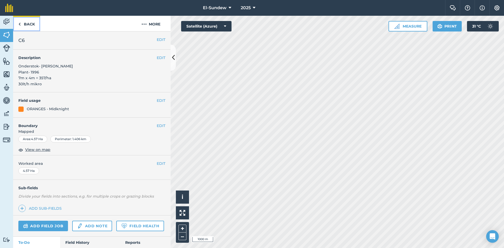
click at [25, 24] on link "Back" at bounding box center [26, 24] width 27 height 16
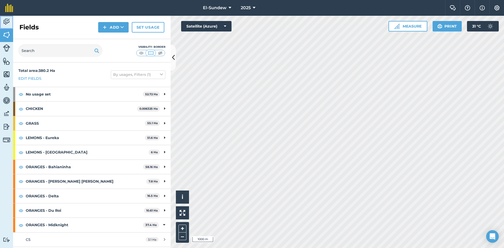
click at [7, 24] on img at bounding box center [6, 22] width 7 height 8
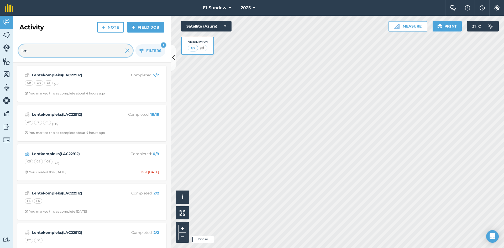
click at [37, 47] on input "lent" at bounding box center [75, 50] width 115 height 13
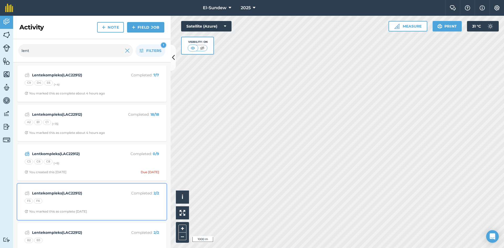
click at [91, 202] on div "F5 F6" at bounding box center [92, 202] width 135 height 7
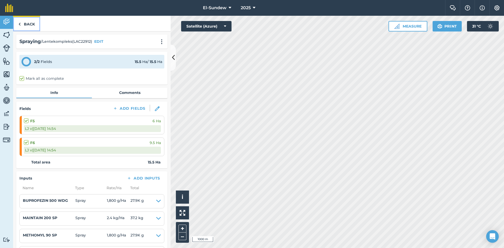
click at [25, 24] on link "Back" at bounding box center [26, 24] width 27 height 16
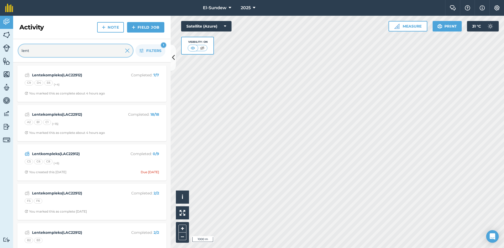
click at [130, 53] on input "lent" at bounding box center [75, 50] width 115 height 13
click at [126, 53] on img at bounding box center [127, 51] width 5 height 6
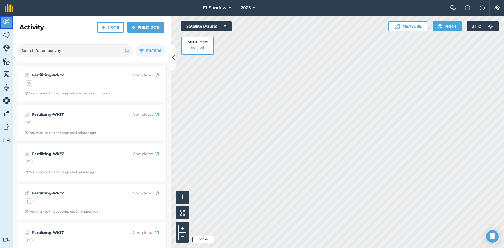
click at [8, 26] on link "Activity" at bounding box center [6, 22] width 13 height 13
click at [143, 26] on link "Field Job" at bounding box center [145, 27] width 37 height 11
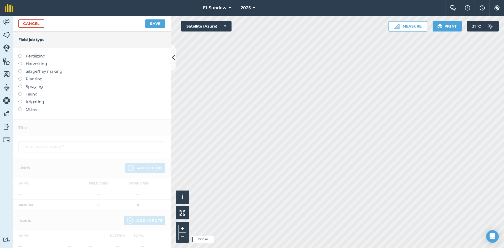
click at [33, 86] on label "Spraying" at bounding box center [91, 87] width 147 height 6
type input "Spraying"
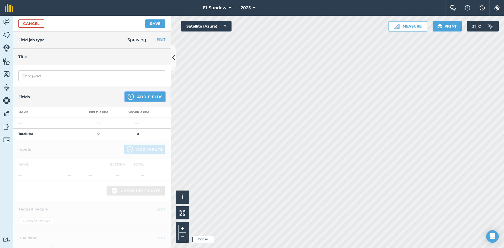
click at [128, 97] on img at bounding box center [131, 97] width 6 height 6
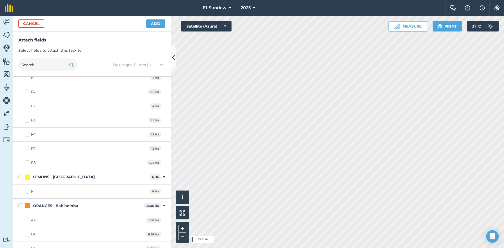
scroll to position [175, 0]
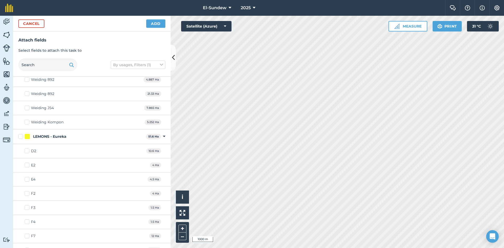
click at [22, 136] on label "LEMONS - Eureka" at bounding box center [81, 137] width 126 height 6
click at [22, 136] on input "LEMONS - Eureka" at bounding box center [19, 135] width 3 height 3
checkbox input "true"
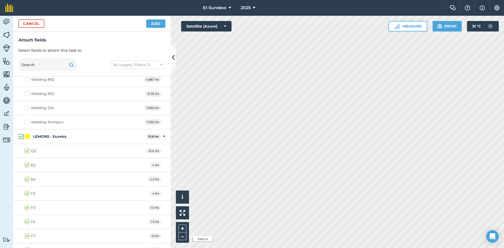
checkbox input "true"
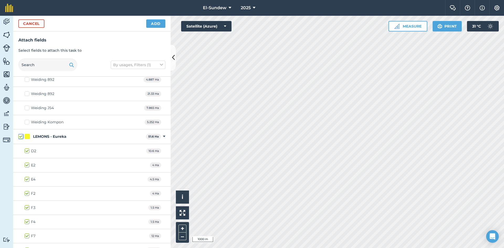
checkbox input "true"
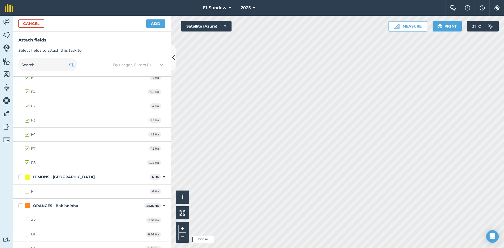
click at [20, 177] on label "LEMONS - Lisbon" at bounding box center [82, 177] width 129 height 6
click at [20, 177] on input "LEMONS - Lisbon" at bounding box center [19, 175] width 3 height 3
checkbox input "true"
click at [20, 204] on label "ORANGES - Bahianinha" at bounding box center [80, 206] width 124 height 6
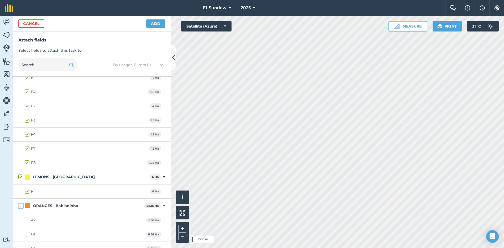
click at [20, 204] on input "ORANGES - Bahianinha" at bounding box center [19, 204] width 3 height 3
checkbox input "true"
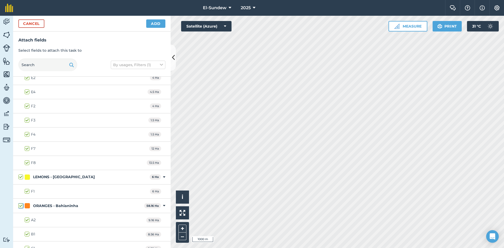
checkbox input "true"
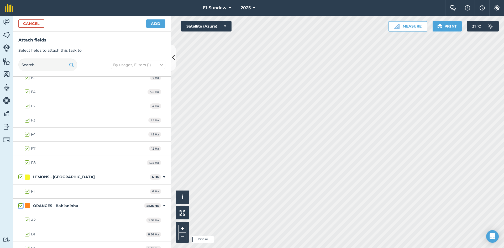
checkbox input "true"
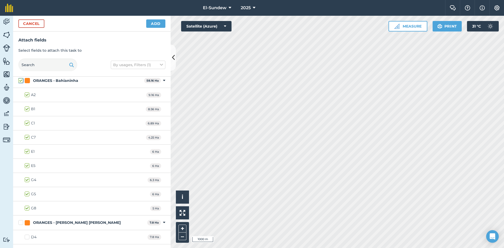
scroll to position [438, 0]
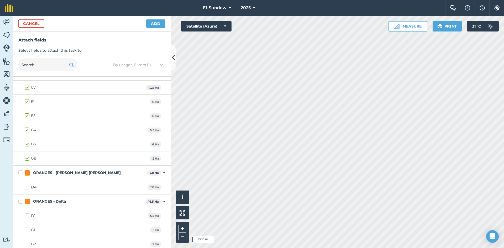
click at [18, 172] on div "ORANGES - Cara Cara 7.8 Ha Toggle showing ORANGES - Cara Cara fields" at bounding box center [92, 173] width 158 height 14
click at [21, 174] on label "ORANGES - Cara Cara" at bounding box center [81, 173] width 127 height 6
click at [21, 174] on input "ORANGES - Cara Cara" at bounding box center [19, 171] width 3 height 3
checkbox input "true"
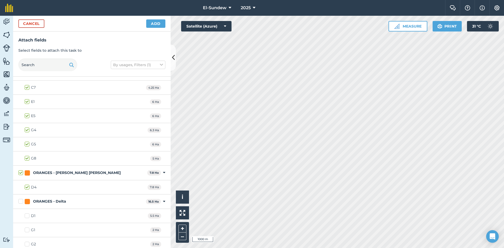
click at [20, 203] on label "ORANGES - Delta" at bounding box center [81, 202] width 126 height 6
click at [20, 202] on input "ORANGES - Delta" at bounding box center [19, 200] width 3 height 3
checkbox input "true"
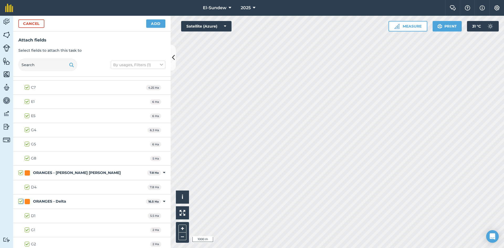
checkbox input "true"
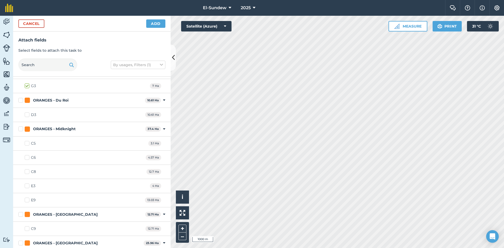
scroll to position [613, 0]
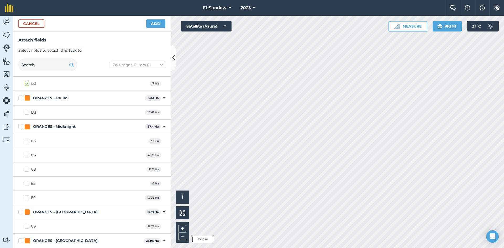
click at [19, 127] on label "ORANGES - Midknight" at bounding box center [80, 127] width 125 height 6
click at [19, 127] on input "ORANGES - Midknight" at bounding box center [19, 125] width 3 height 3
checkbox input "true"
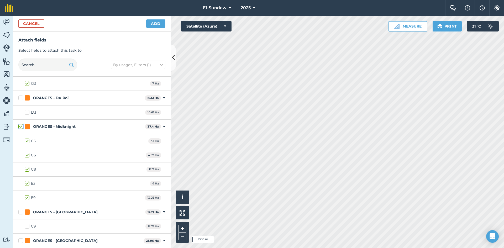
checkbox input "true"
click at [27, 197] on label "E9" at bounding box center [30, 198] width 11 height 6
click at [27, 197] on input "E9" at bounding box center [26, 196] width 3 height 3
checkbox input "false"
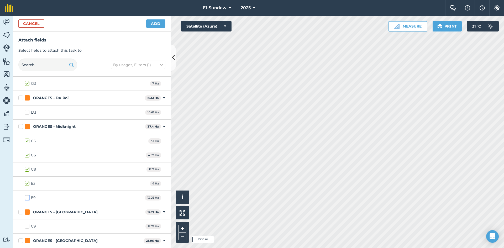
checkbox input "false"
click at [29, 112] on label "D3" at bounding box center [31, 113] width 12 height 6
click at [28, 112] on input "D3" at bounding box center [26, 111] width 3 height 3
checkbox input "true"
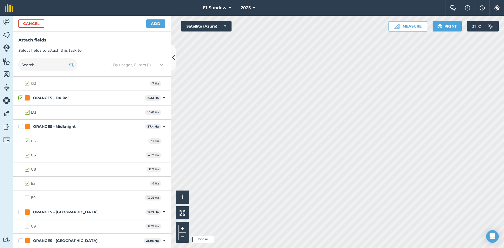
scroll to position [701, 0]
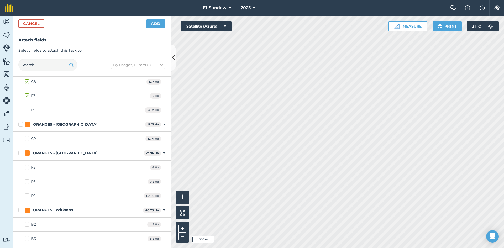
click at [21, 123] on label "ORANGES - Rustenburg" at bounding box center [80, 125] width 125 height 6
click at [21, 123] on input "ORANGES - Rustenburg" at bounding box center [19, 123] width 3 height 3
checkbox input "true"
click at [19, 152] on label "ORANGES - Turkey" at bounding box center [79, 154] width 123 height 6
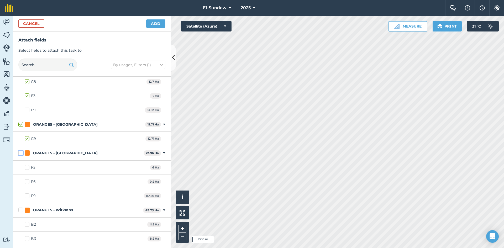
click at [19, 152] on input "ORANGES - Turkey" at bounding box center [19, 152] width 3 height 3
checkbox input "true"
click at [25, 197] on label "F9" at bounding box center [30, 196] width 11 height 6
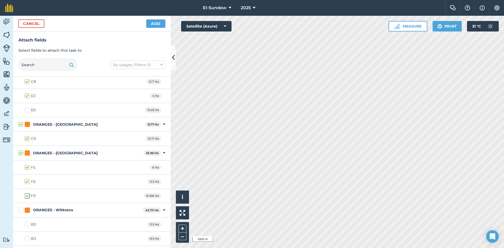
click at [25, 197] on input "F9" at bounding box center [26, 194] width 3 height 3
checkbox input "false"
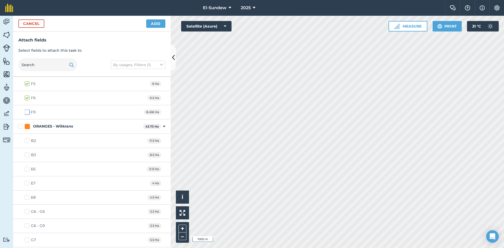
scroll to position [788, 0]
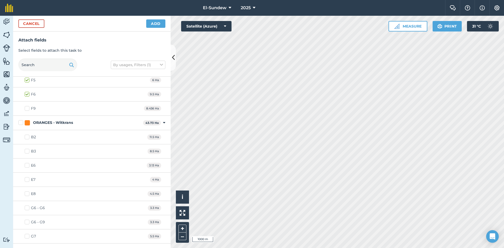
click at [20, 120] on label "ORANGES - Witkrans" at bounding box center [79, 123] width 123 height 6
click at [20, 120] on input "ORANGES - Witkrans" at bounding box center [19, 121] width 3 height 3
checkbox input "true"
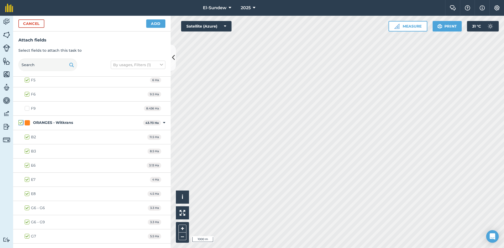
checkbox input "true"
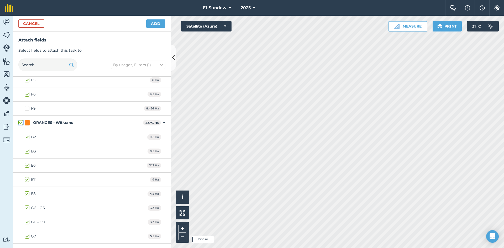
checkbox input "true"
click at [27, 223] on label "G6 - G9" at bounding box center [35, 223] width 20 height 6
click at [27, 223] on input "G6 - G9" at bounding box center [26, 221] width 3 height 3
checkbox input "false"
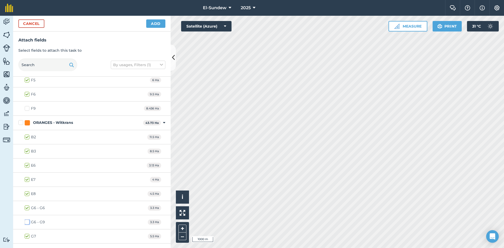
scroll to position [870, 0]
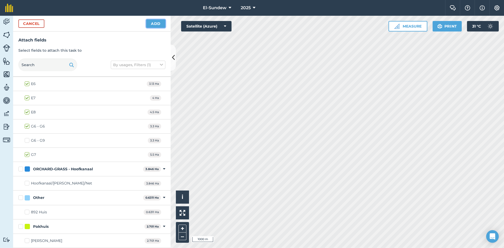
click at [155, 22] on button "Add" at bounding box center [155, 23] width 19 height 8
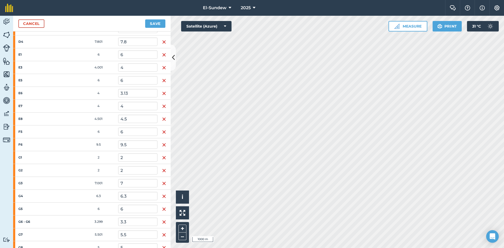
scroll to position [438, 0]
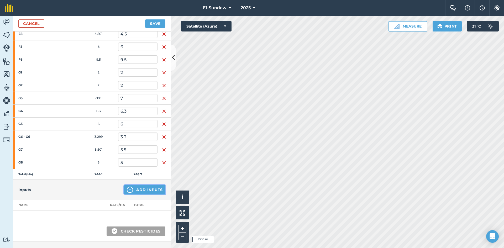
click at [127, 191] on img at bounding box center [130, 190] width 6 height 6
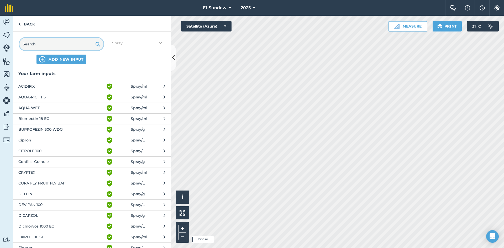
click at [37, 42] on input "text" at bounding box center [61, 44] width 84 height 13
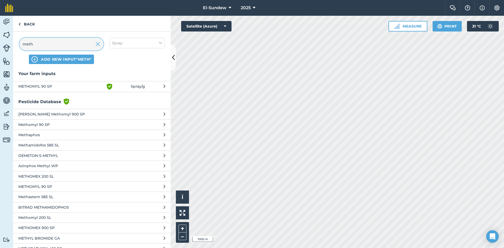
type input "meth"
click at [46, 85] on span "METHOMYL 90 SP" at bounding box center [61, 87] width 86 height 6
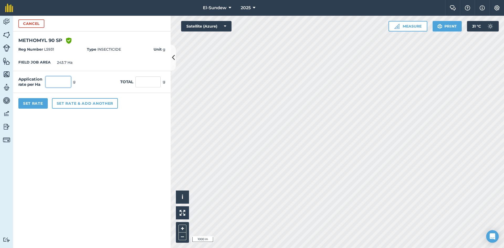
click at [61, 82] on input "text" at bounding box center [58, 81] width 25 height 11
type input "1,425"
type input "347,272.5"
click at [28, 105] on button "Set Rate" at bounding box center [32, 103] width 29 height 11
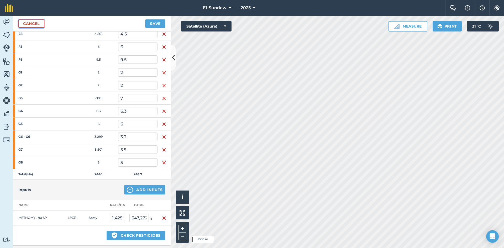
click at [39, 22] on link "Cancel" at bounding box center [31, 23] width 26 height 8
